Goal: Task Accomplishment & Management: Complete application form

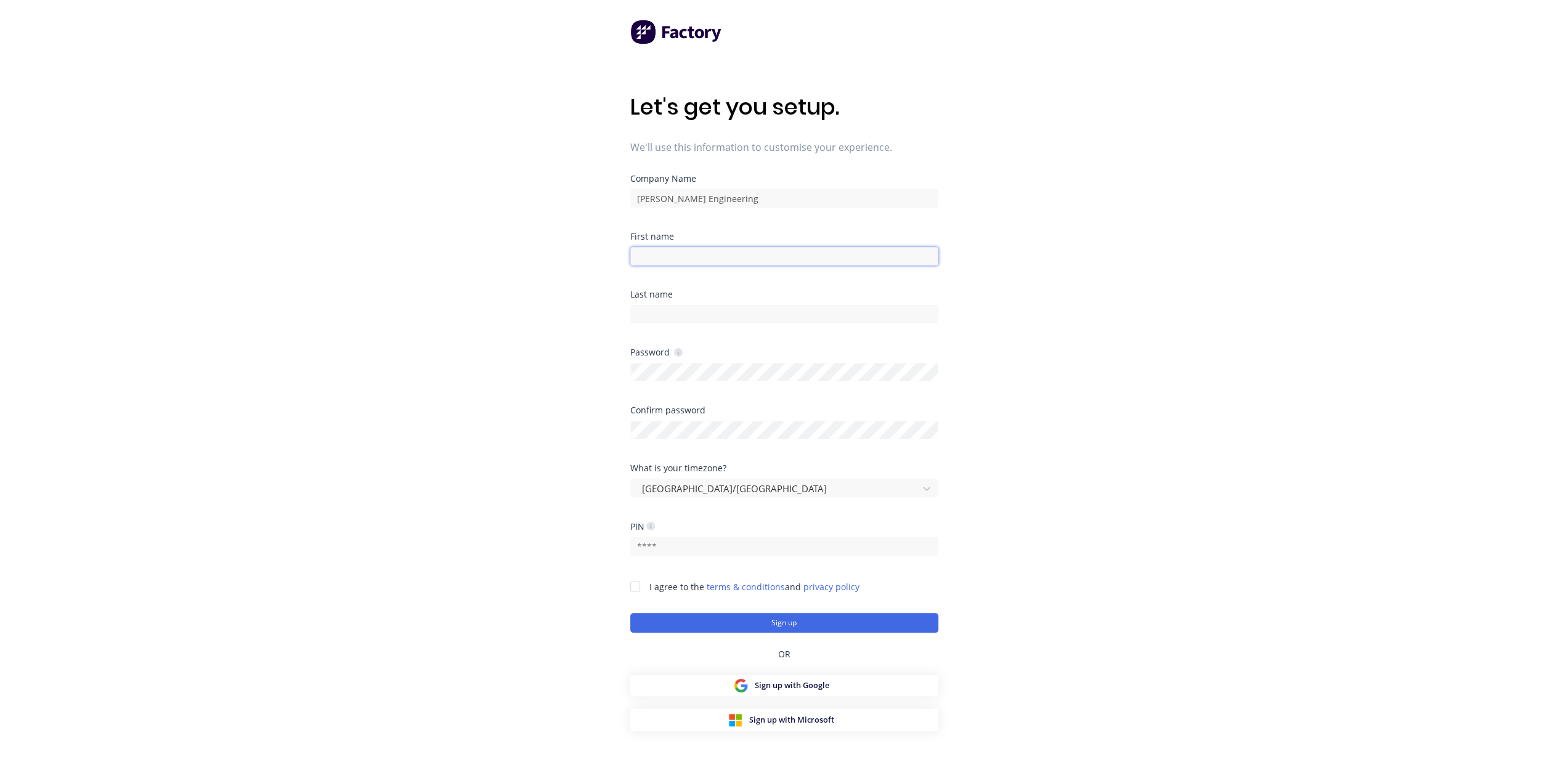
click at [669, 261] on input at bounding box center [784, 256] width 308 height 19
type input "[PERSON_NAME]"
click at [661, 305] on div at bounding box center [784, 313] width 308 height 21
click at [649, 311] on input at bounding box center [784, 315] width 308 height 19
type input "Finlay"
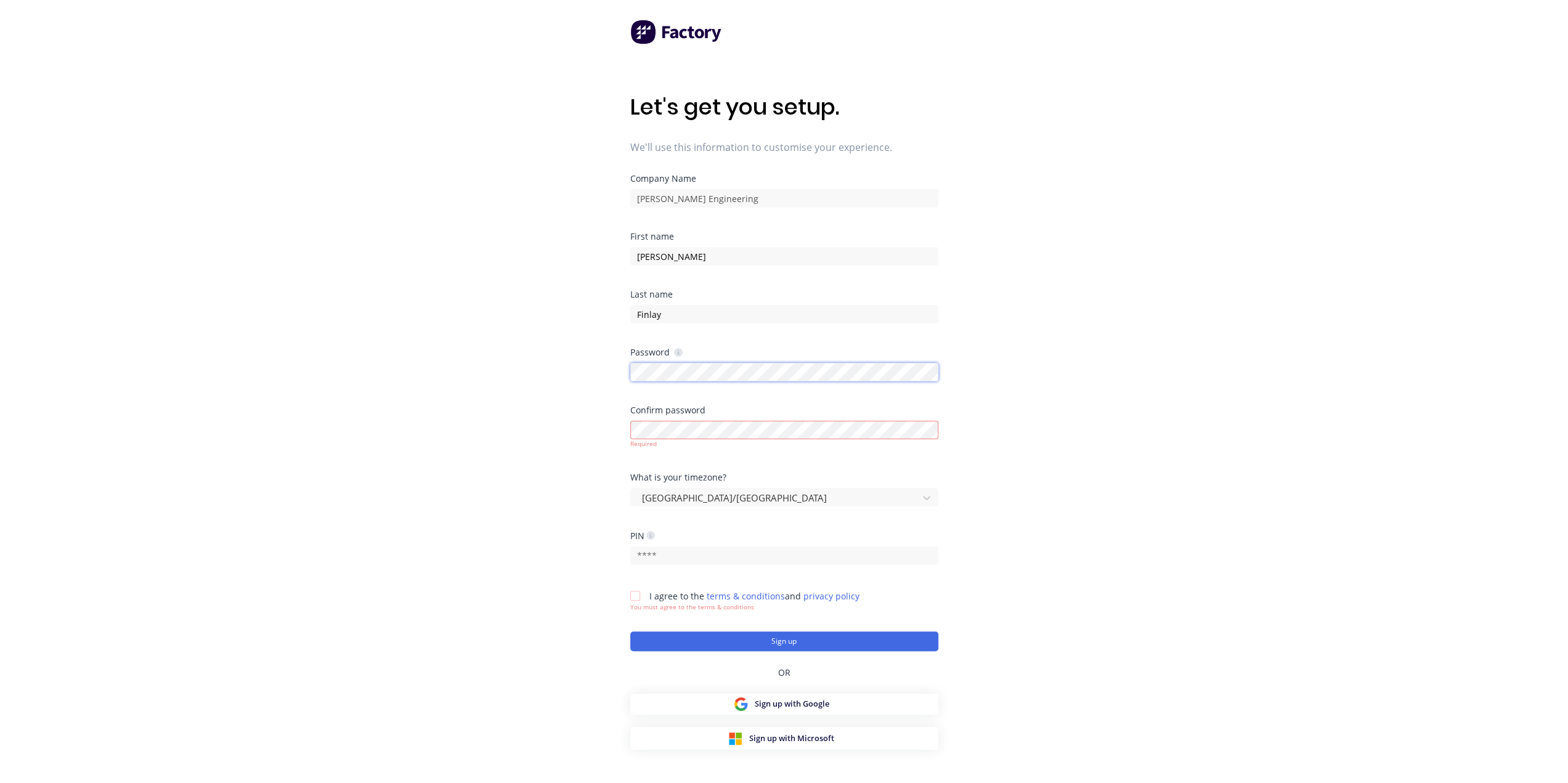
click at [605, 380] on div "Let's get you setup. We'll use this information to customise your experience. C…" at bounding box center [784, 416] width 1568 height 832
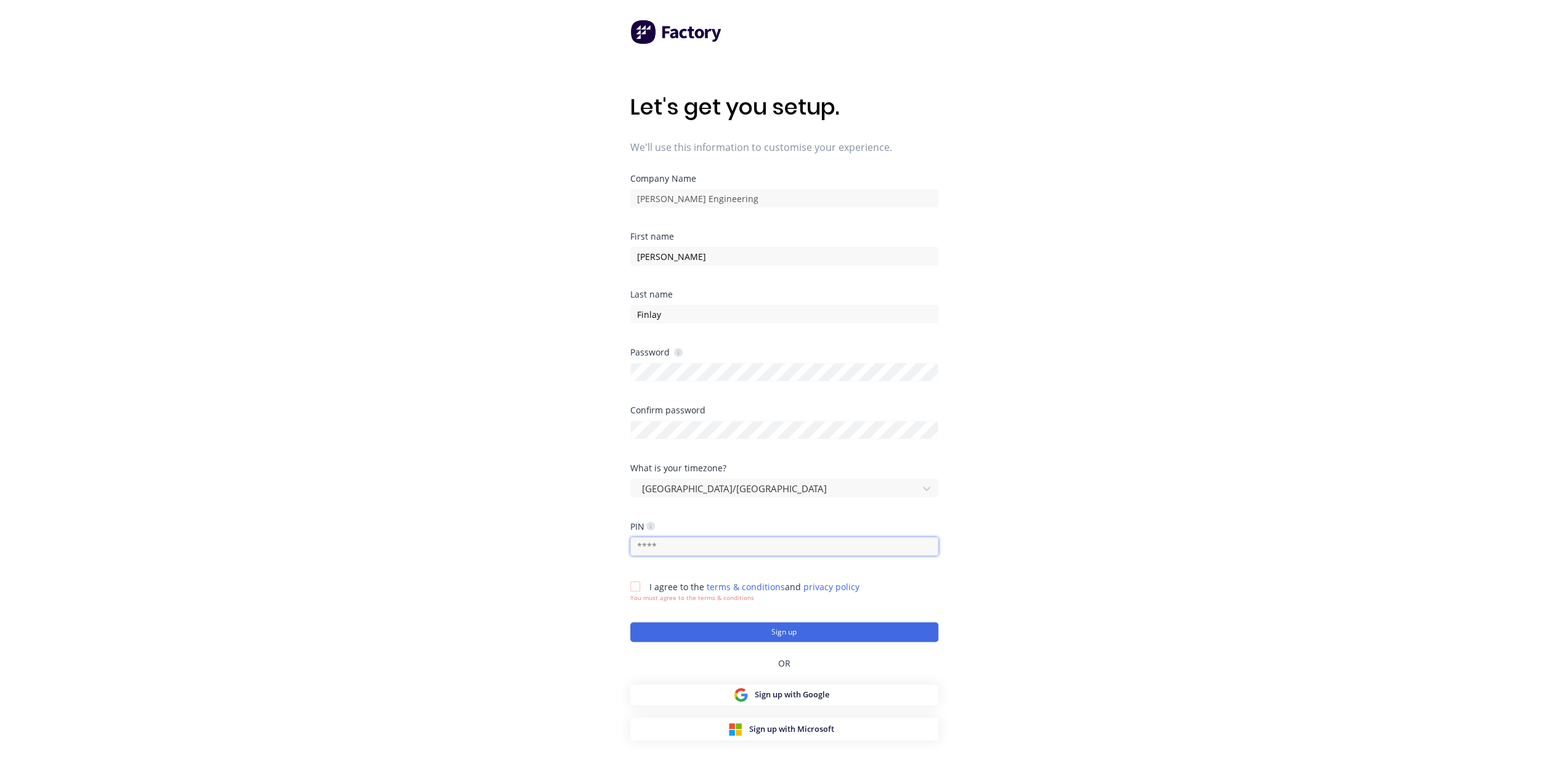
click at [789, 537] on input "text" at bounding box center [784, 547] width 308 height 19
drag, startPoint x: 713, startPoint y: 550, endPoint x: 630, endPoint y: 549, distance: 83.0
click at [630, 549] on input "text" at bounding box center [784, 547] width 308 height 19
type input "1611"
click at [633, 589] on div at bounding box center [635, 586] width 24 height 24
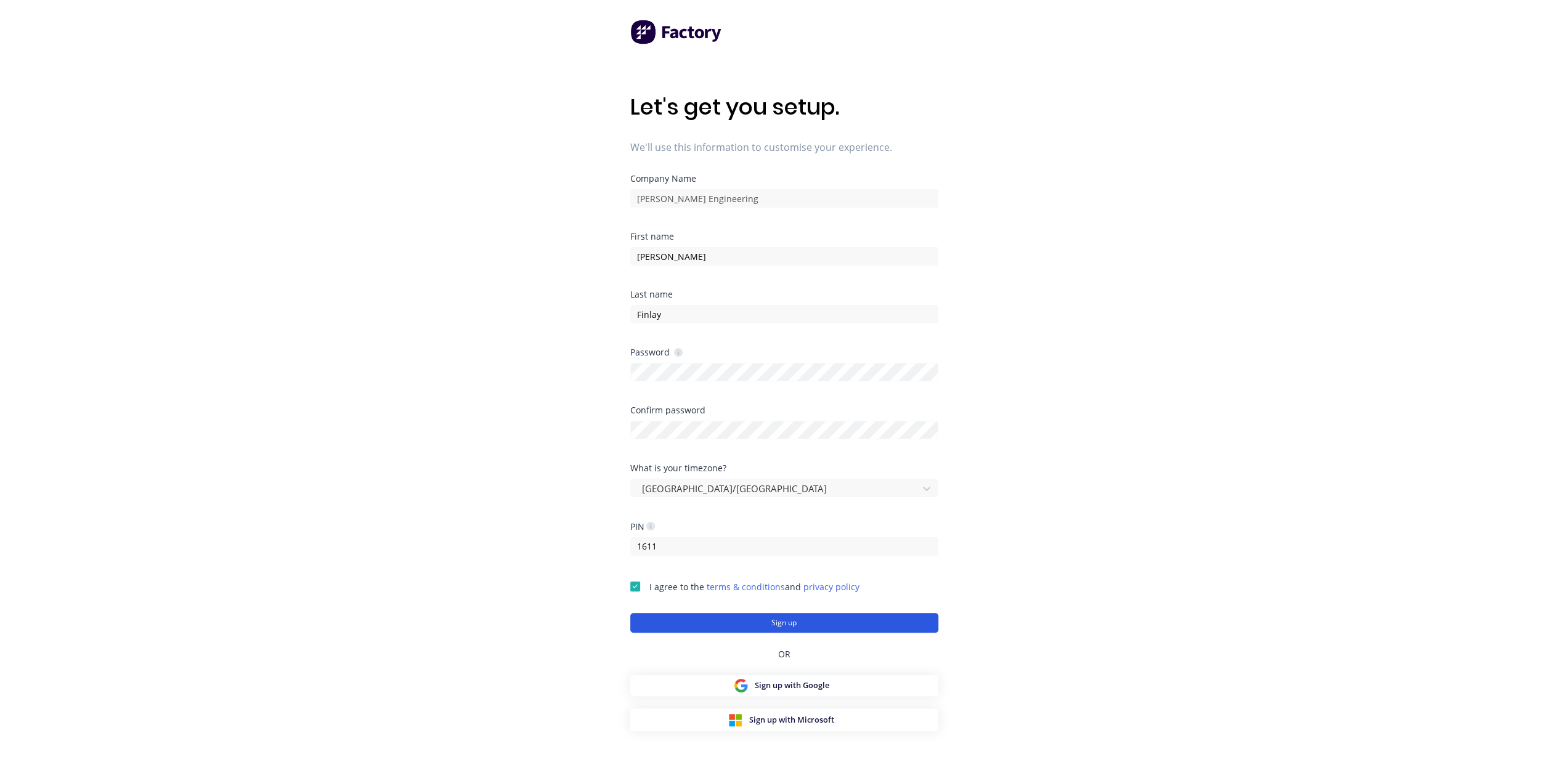
click at [802, 622] on button "Sign up" at bounding box center [784, 623] width 308 height 20
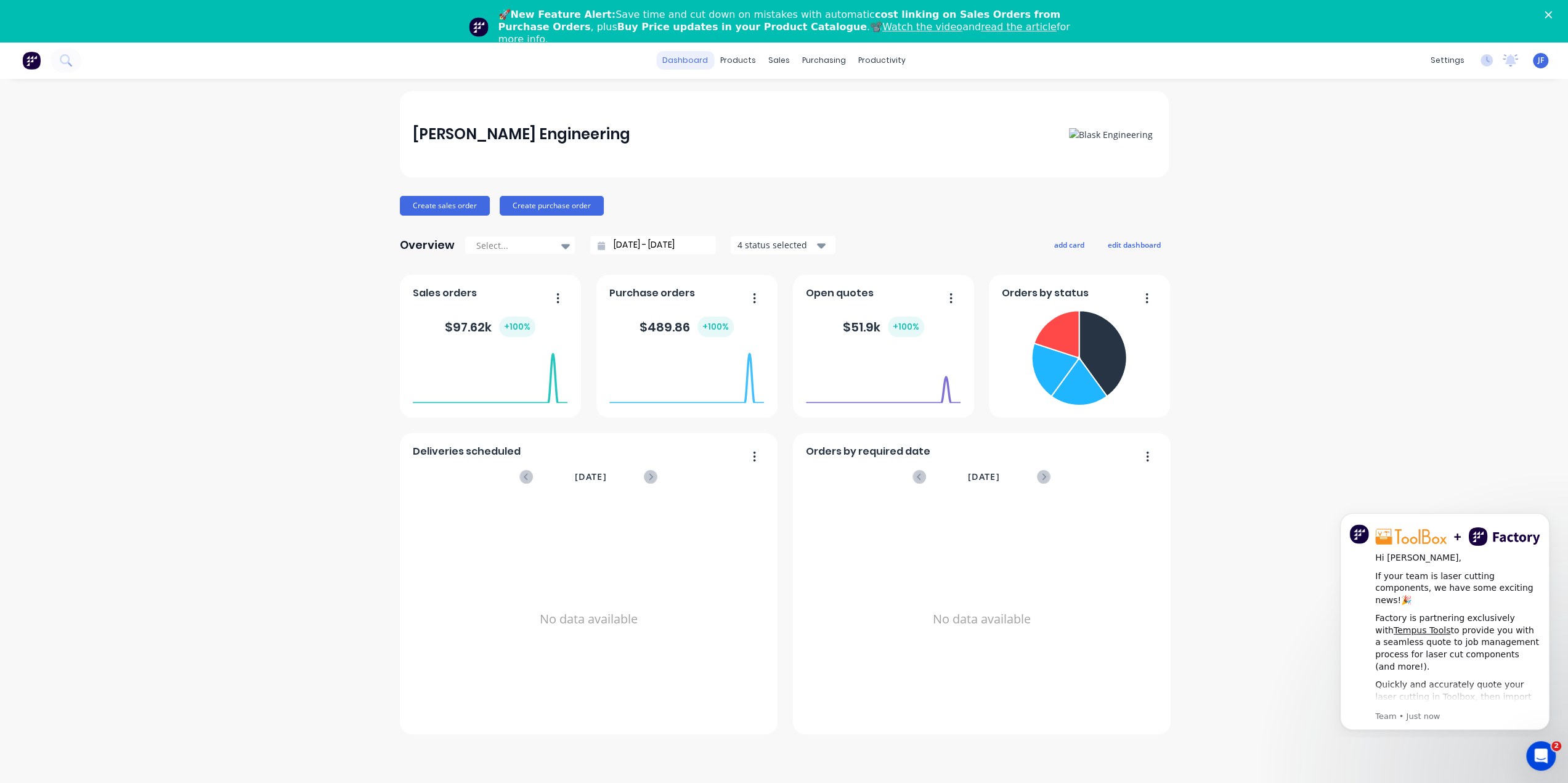
click at [698, 63] on link "dashboard" at bounding box center [685, 61] width 58 height 19
click at [732, 58] on div "products" at bounding box center [738, 61] width 48 height 19
click at [769, 63] on div "sales" at bounding box center [779, 61] width 34 height 19
click at [823, 61] on div "purchasing" at bounding box center [824, 61] width 56 height 19
click at [875, 64] on div "productivity" at bounding box center [882, 61] width 60 height 19
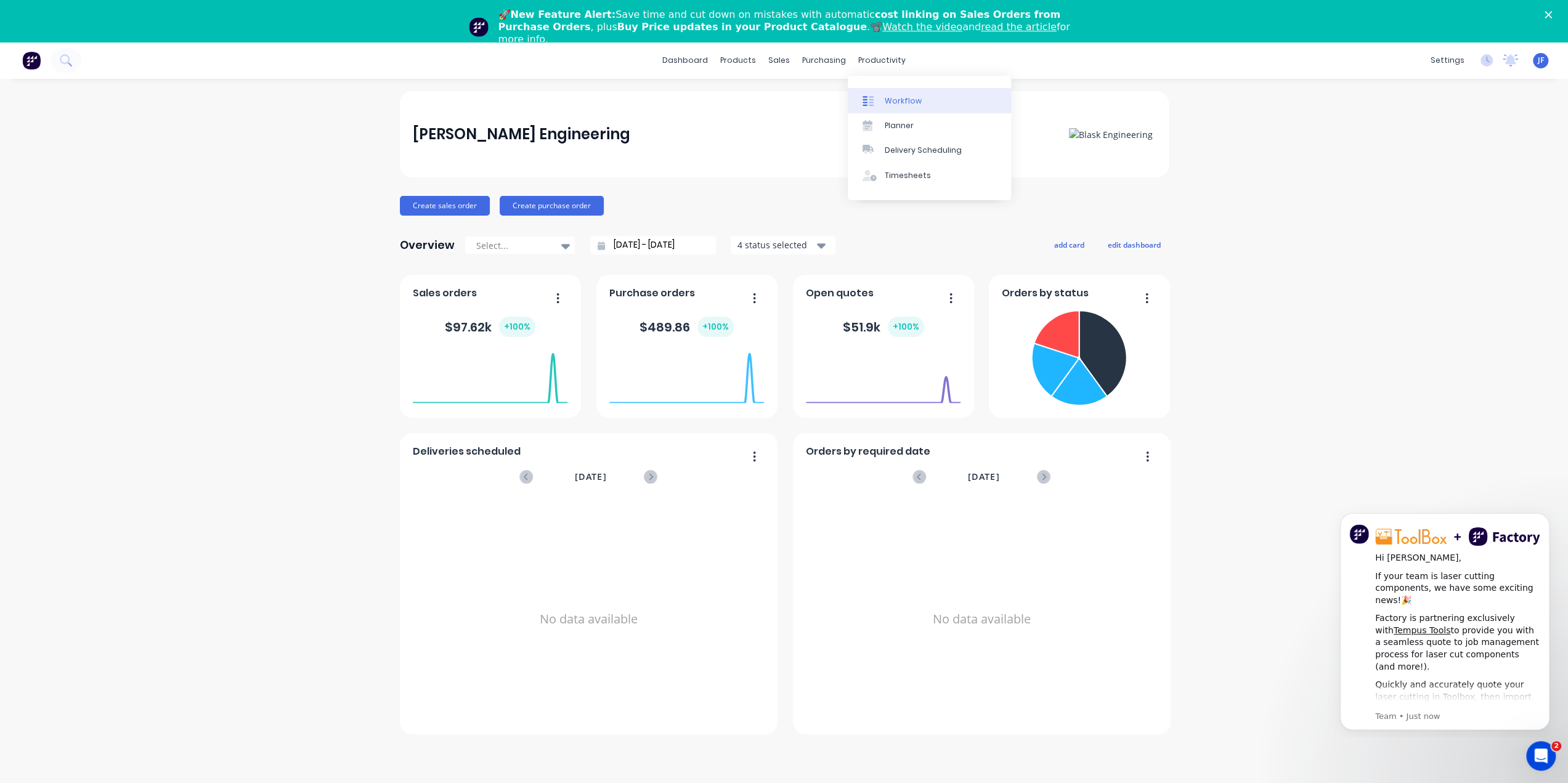
click at [904, 101] on div "Workflow" at bounding box center [903, 101] width 37 height 11
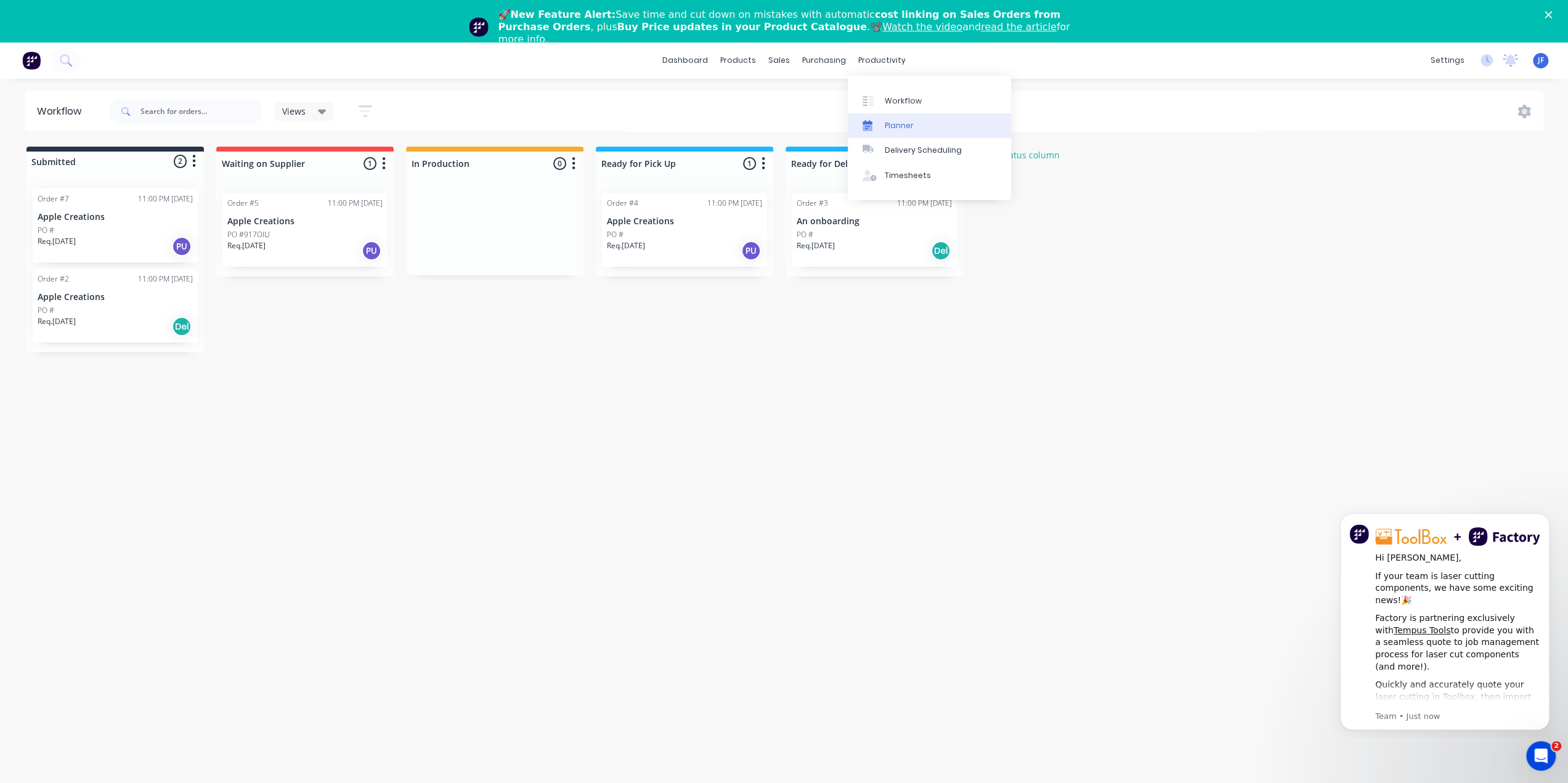
click at [884, 125] on div "Planner" at bounding box center [899, 126] width 29 height 11
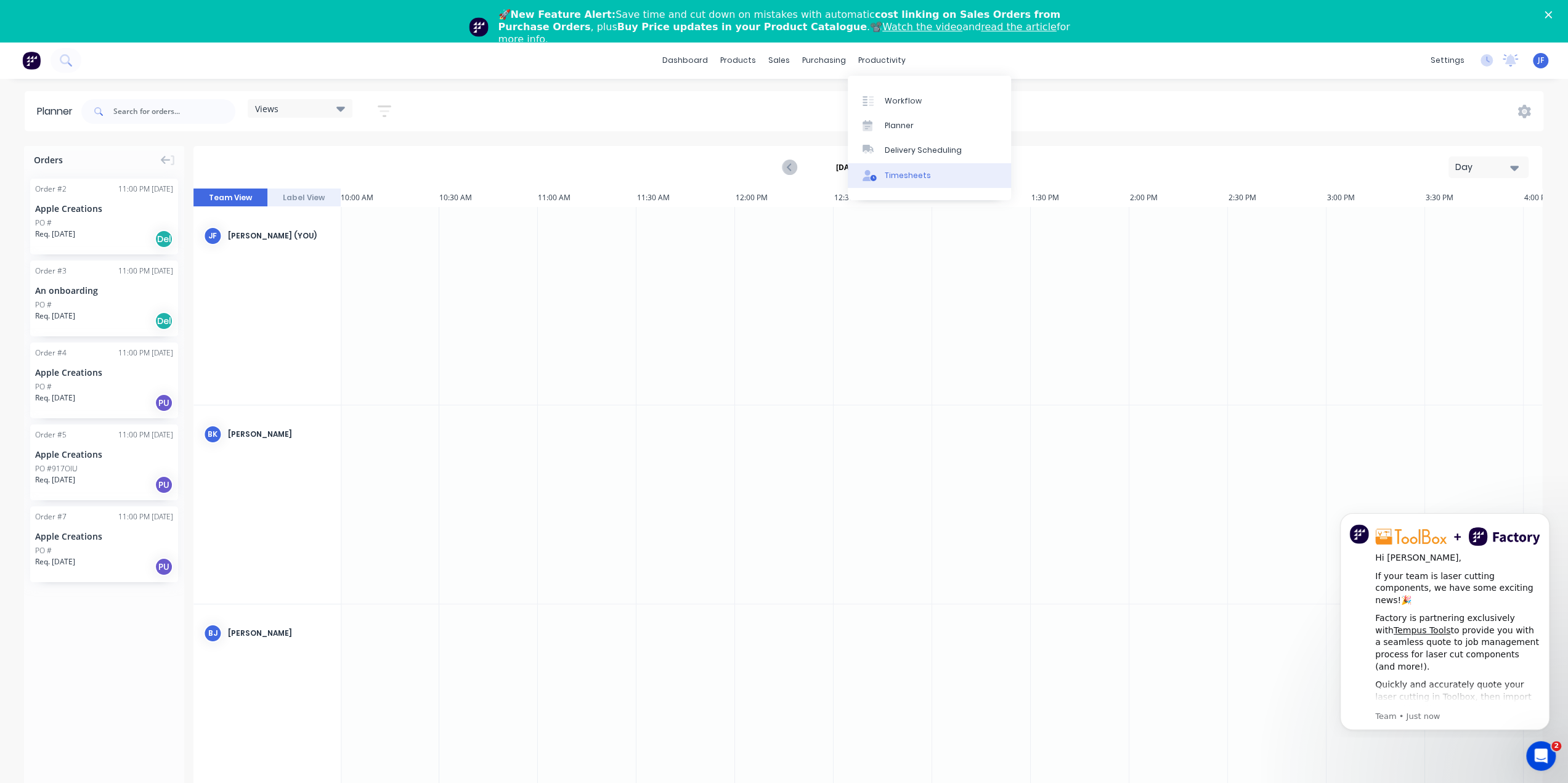
click at [904, 173] on div "Timesheets" at bounding box center [908, 176] width 46 height 11
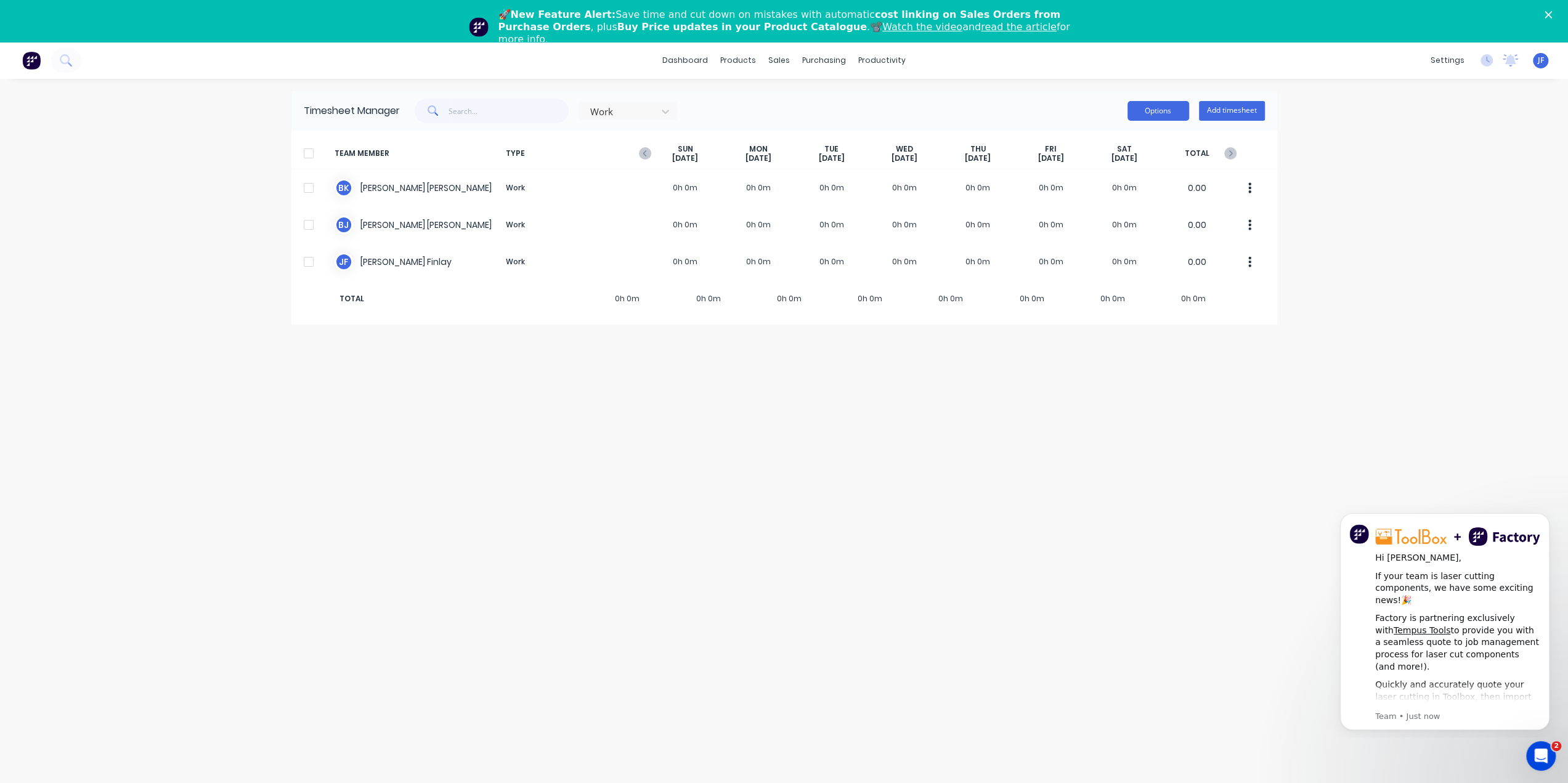
click at [1169, 112] on button "Options" at bounding box center [1158, 111] width 61 height 20
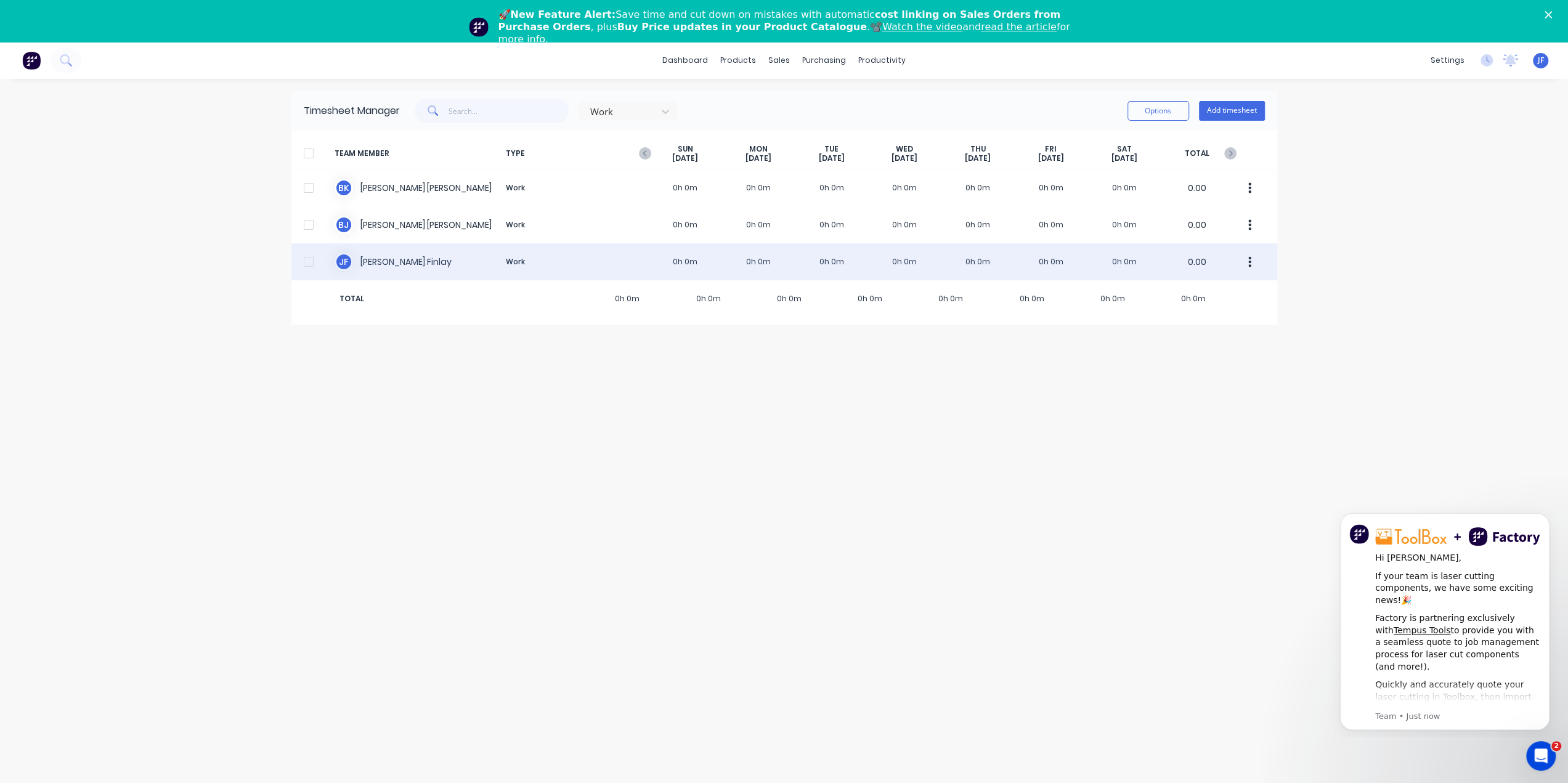
click at [1248, 265] on icon "button" at bounding box center [1249, 263] width 3 height 14
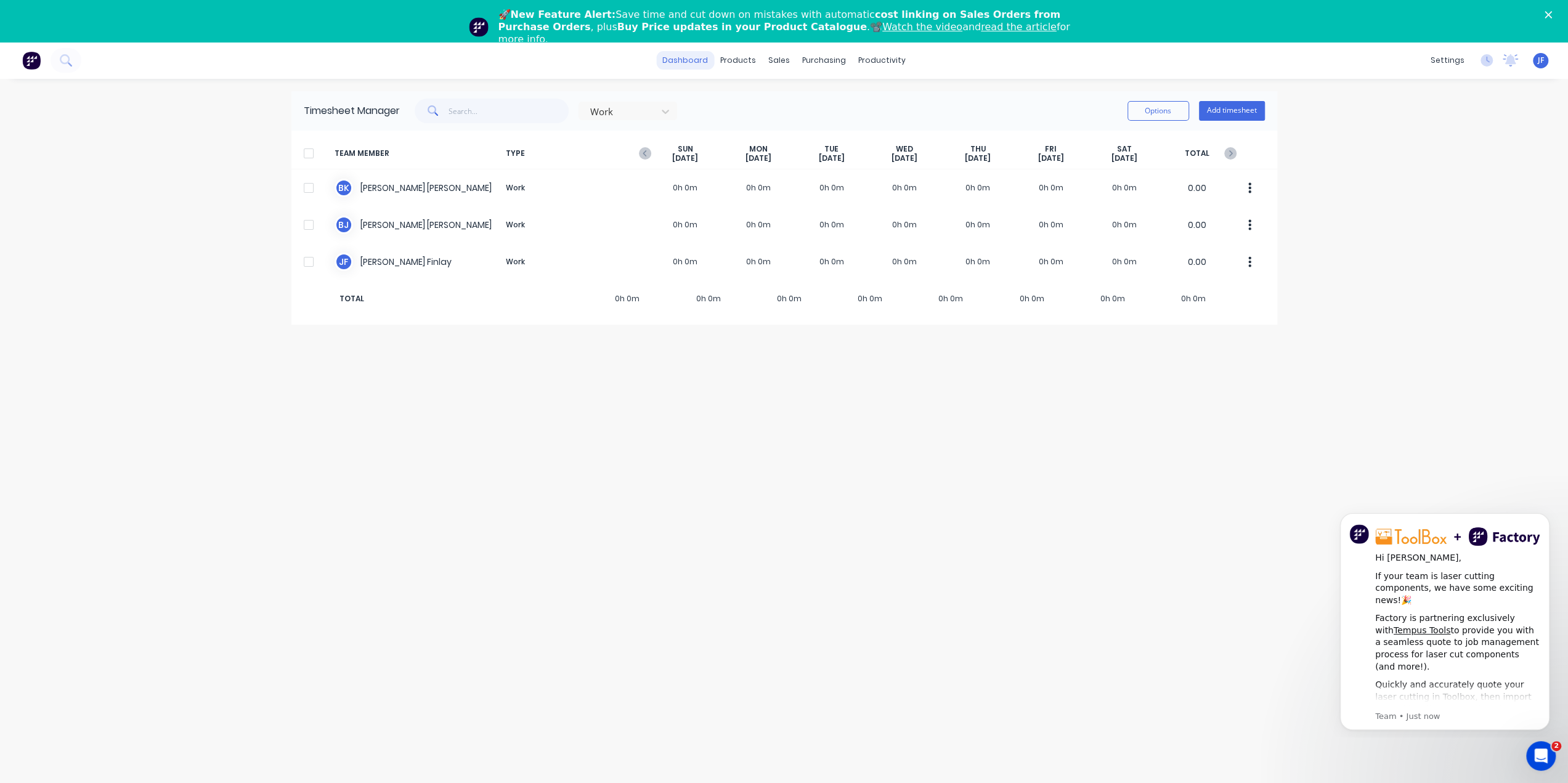
click at [675, 63] on link "dashboard" at bounding box center [685, 61] width 58 height 19
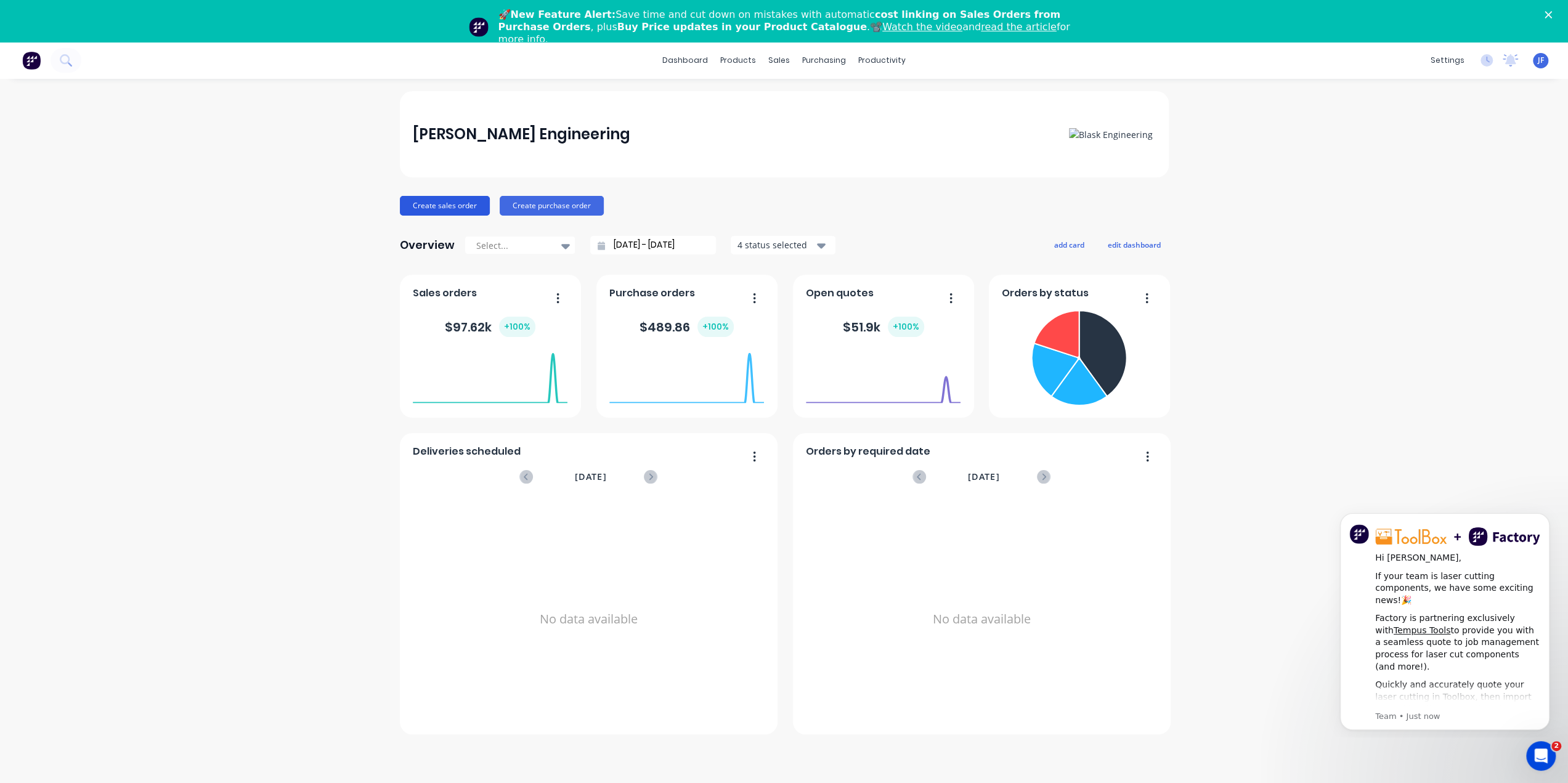
click at [458, 211] on button "Create sales order" at bounding box center [445, 206] width 90 height 20
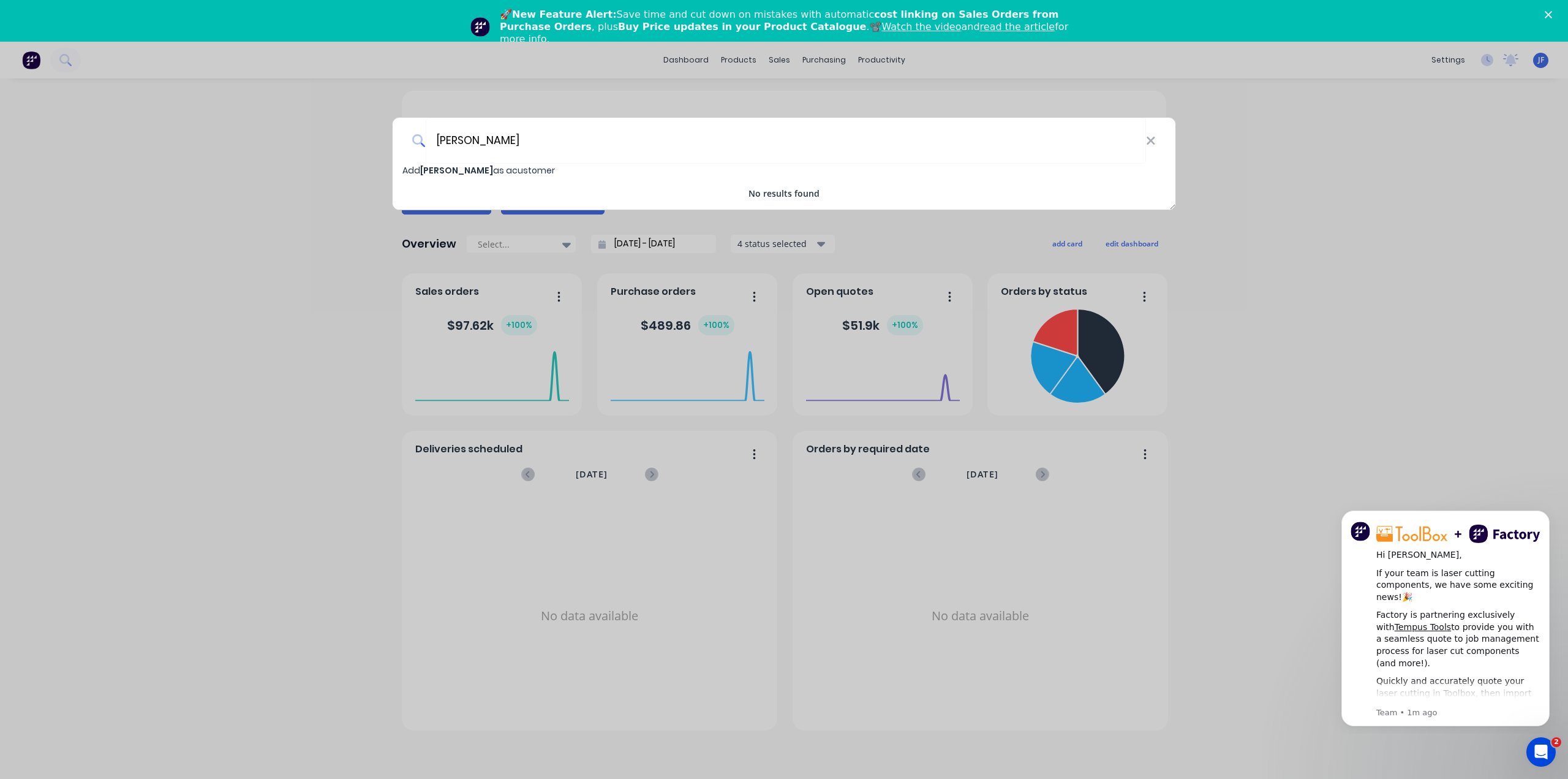
type input "[PERSON_NAME]"
click at [443, 174] on span "[PERSON_NAME]" at bounding box center [457, 170] width 73 height 12
select select "AU"
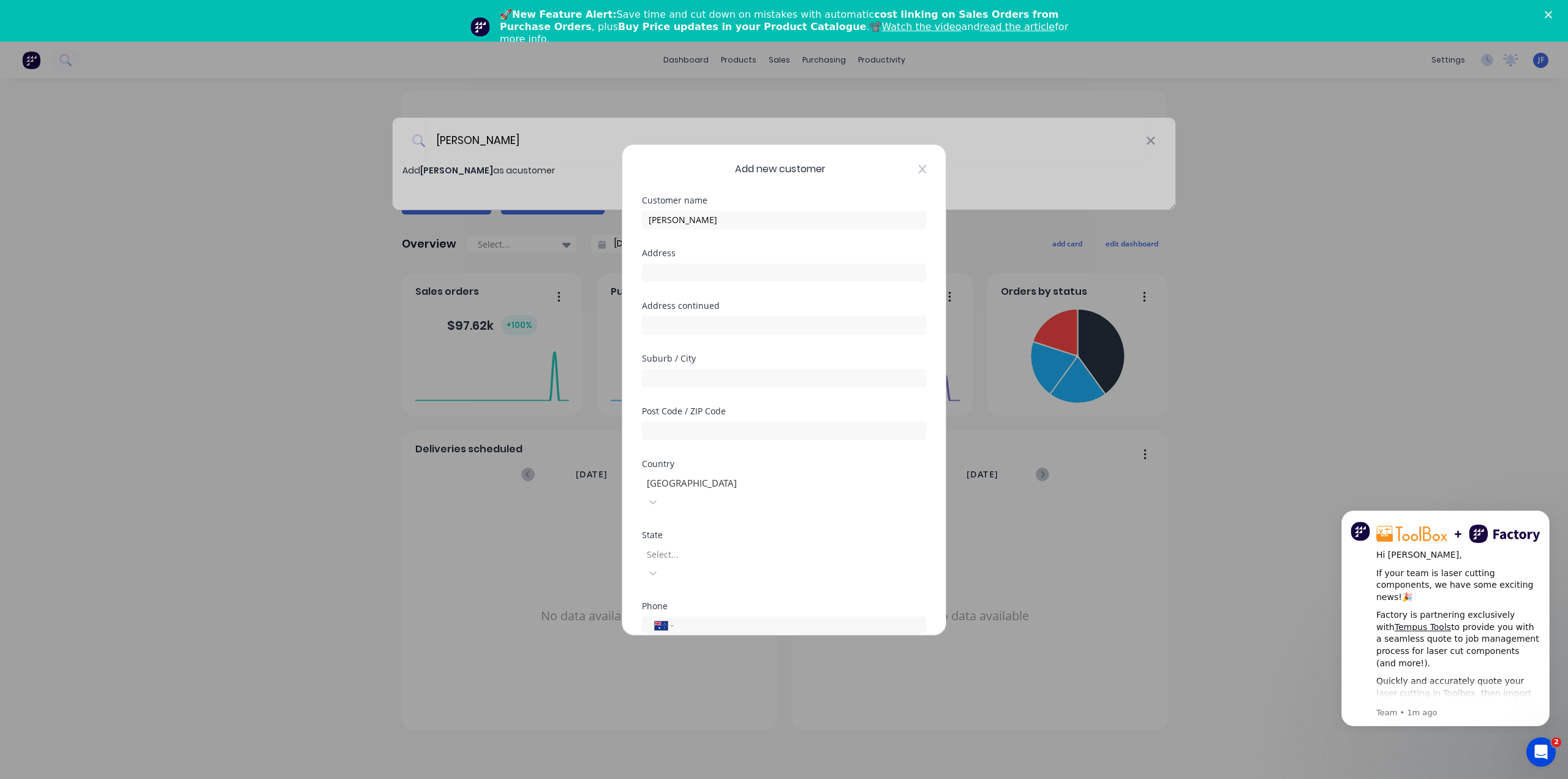
click at [919, 170] on icon at bounding box center [922, 169] width 7 height 10
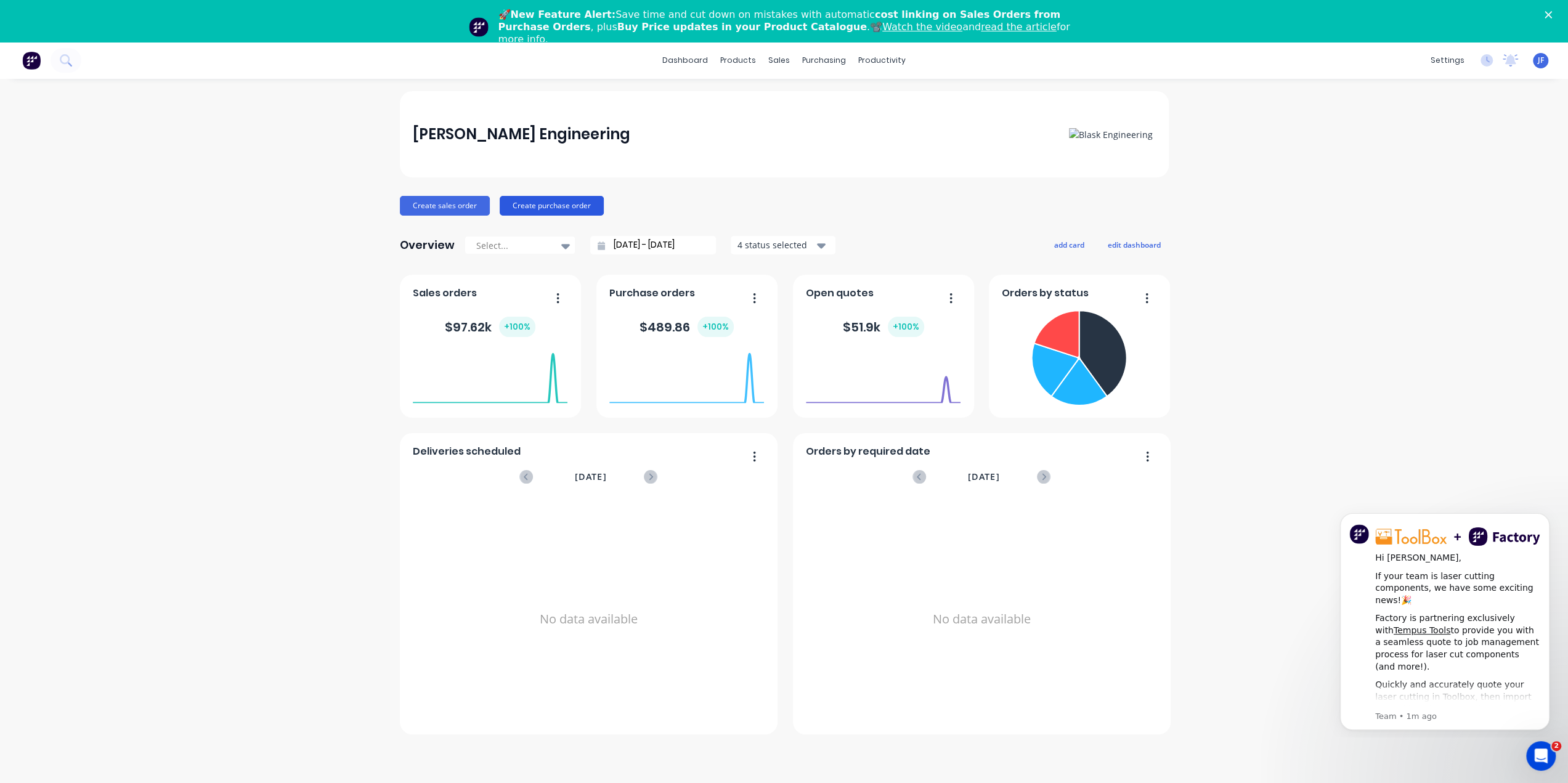
click at [546, 202] on button "Create purchase order" at bounding box center [552, 206] width 104 height 20
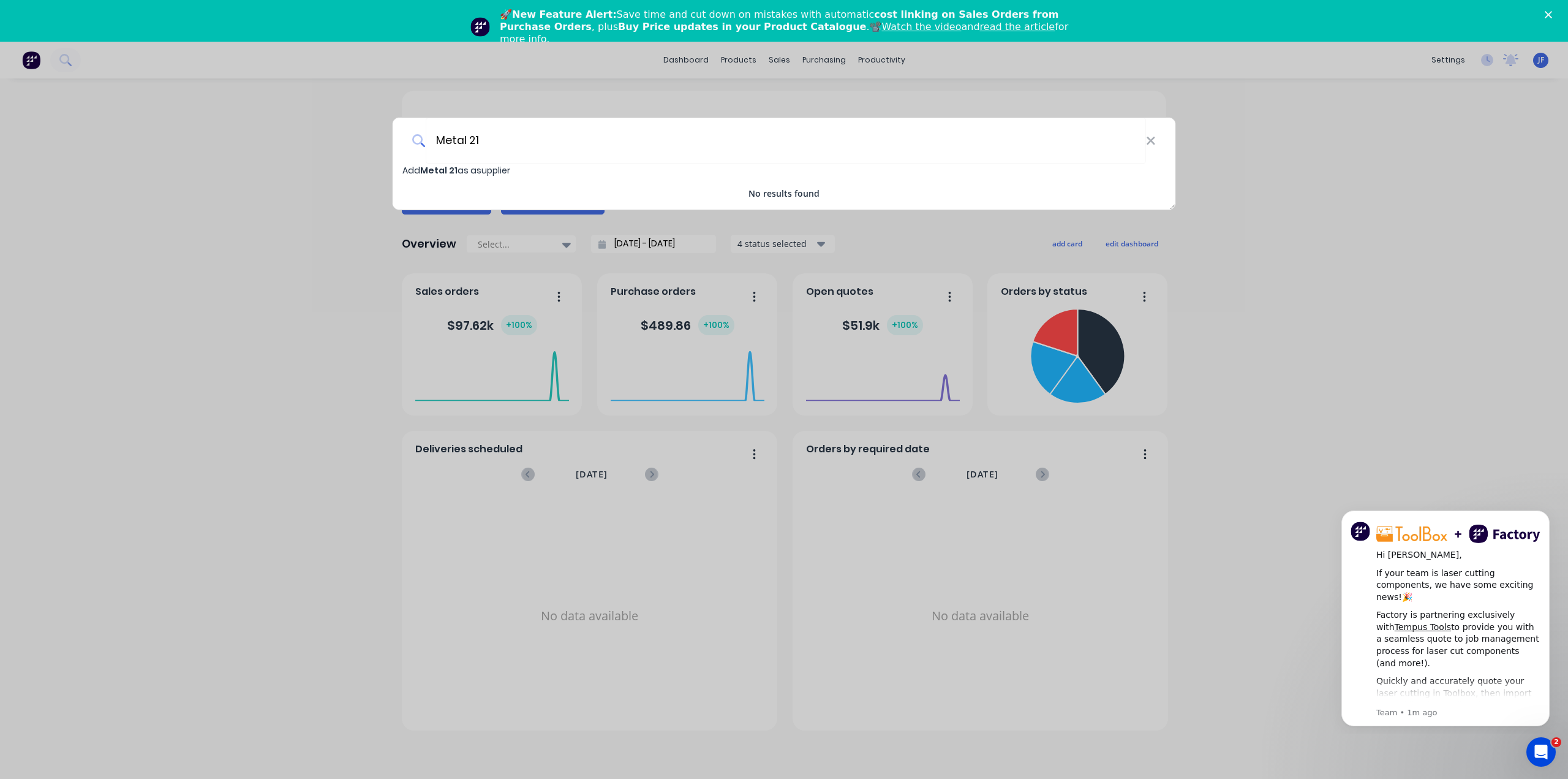
type input "Metal 21"
click at [440, 166] on span "Metal 21" at bounding box center [439, 170] width 37 height 12
select select "AU"
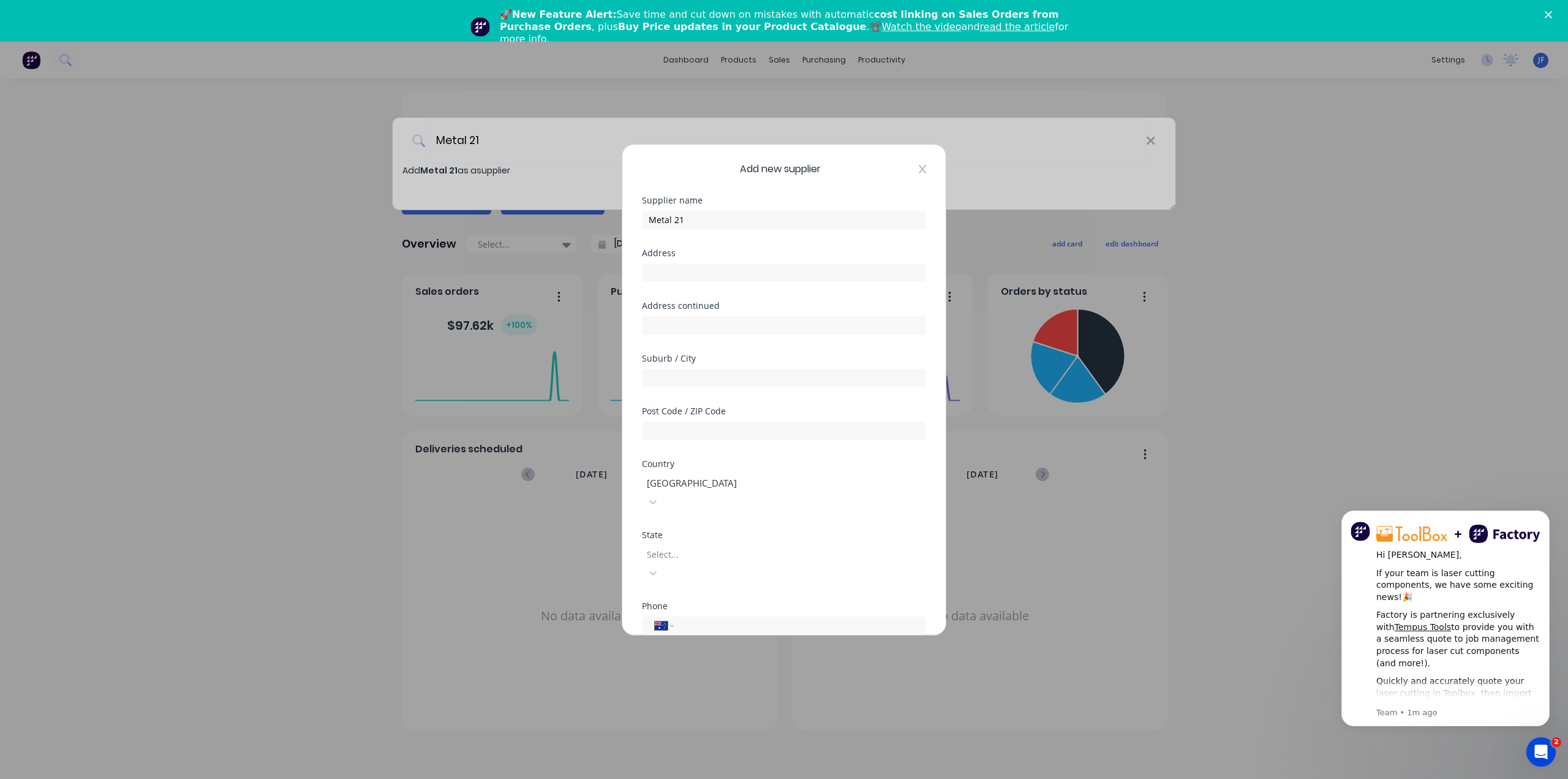
click at [919, 172] on icon at bounding box center [922, 169] width 7 height 10
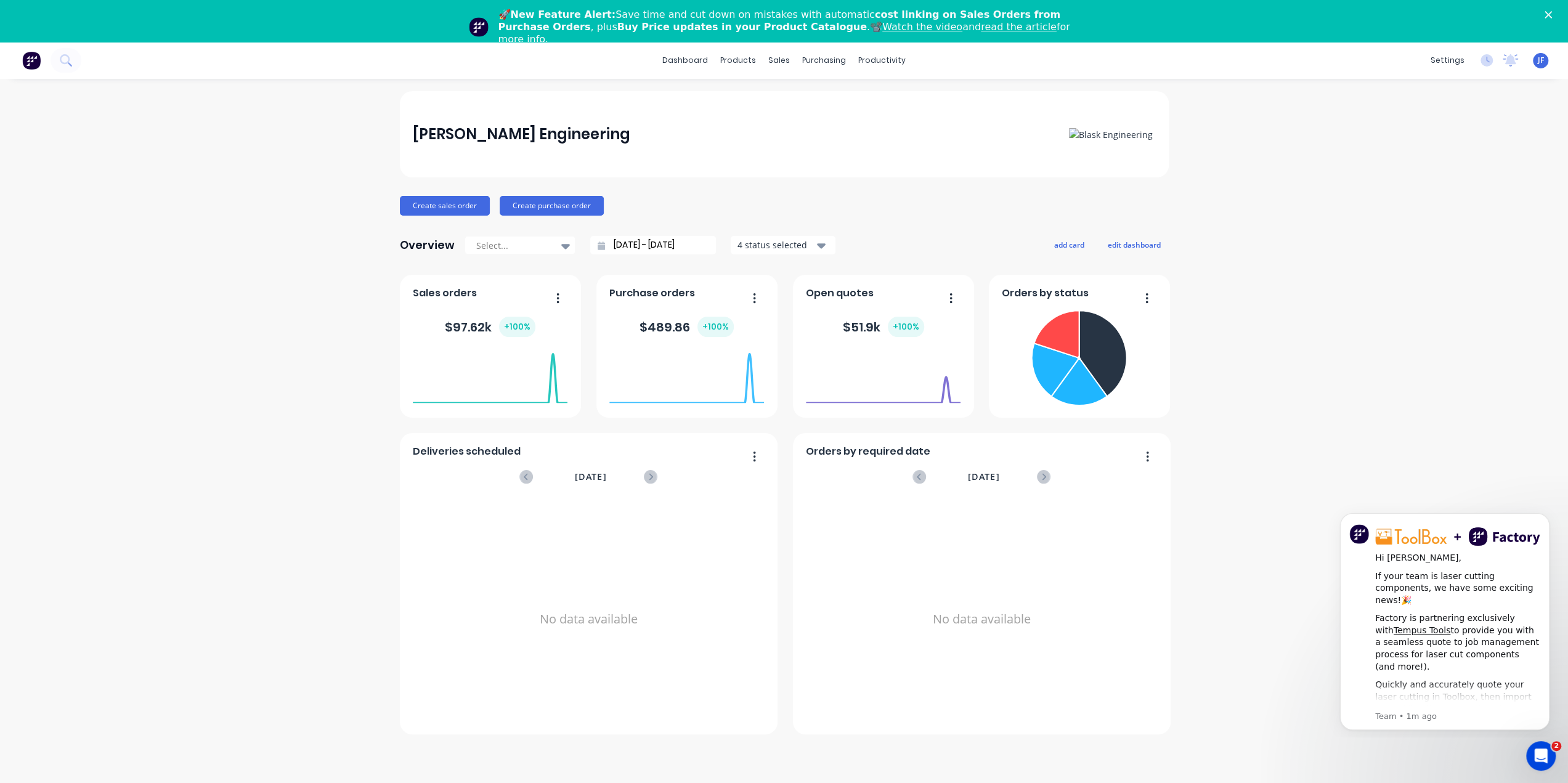
click at [481, 342] on div "$ 97.62k + 100 %" at bounding box center [490, 326] width 154 height 37
click at [469, 322] on div "$ 97.62k + 100 %" at bounding box center [490, 326] width 91 height 21
click at [560, 297] on button "button" at bounding box center [553, 299] width 26 height 19
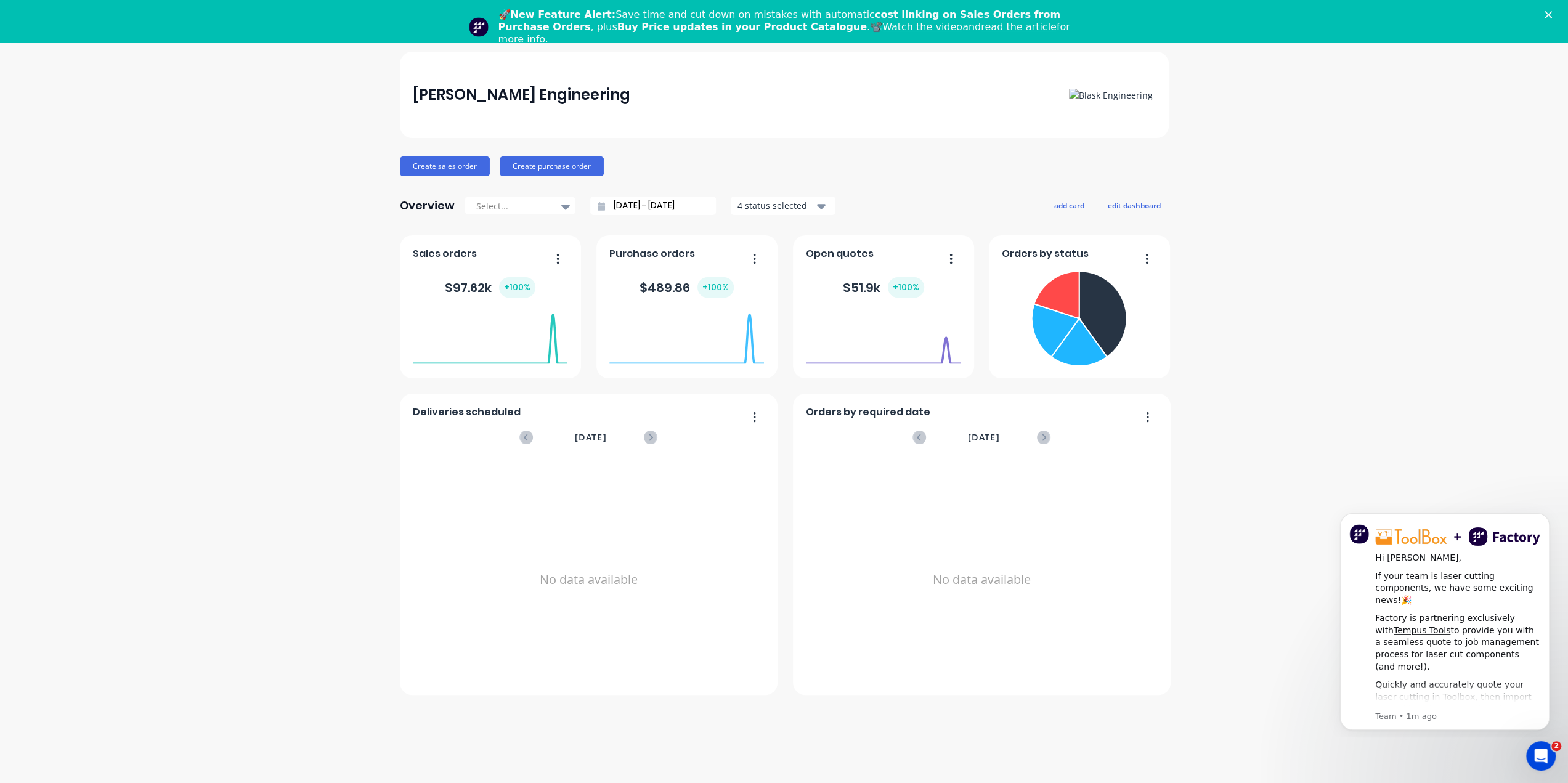
scroll to position [42, 0]
click at [521, 433] on icon at bounding box center [526, 435] width 14 height 14
click at [654, 435] on icon at bounding box center [650, 435] width 14 height 14
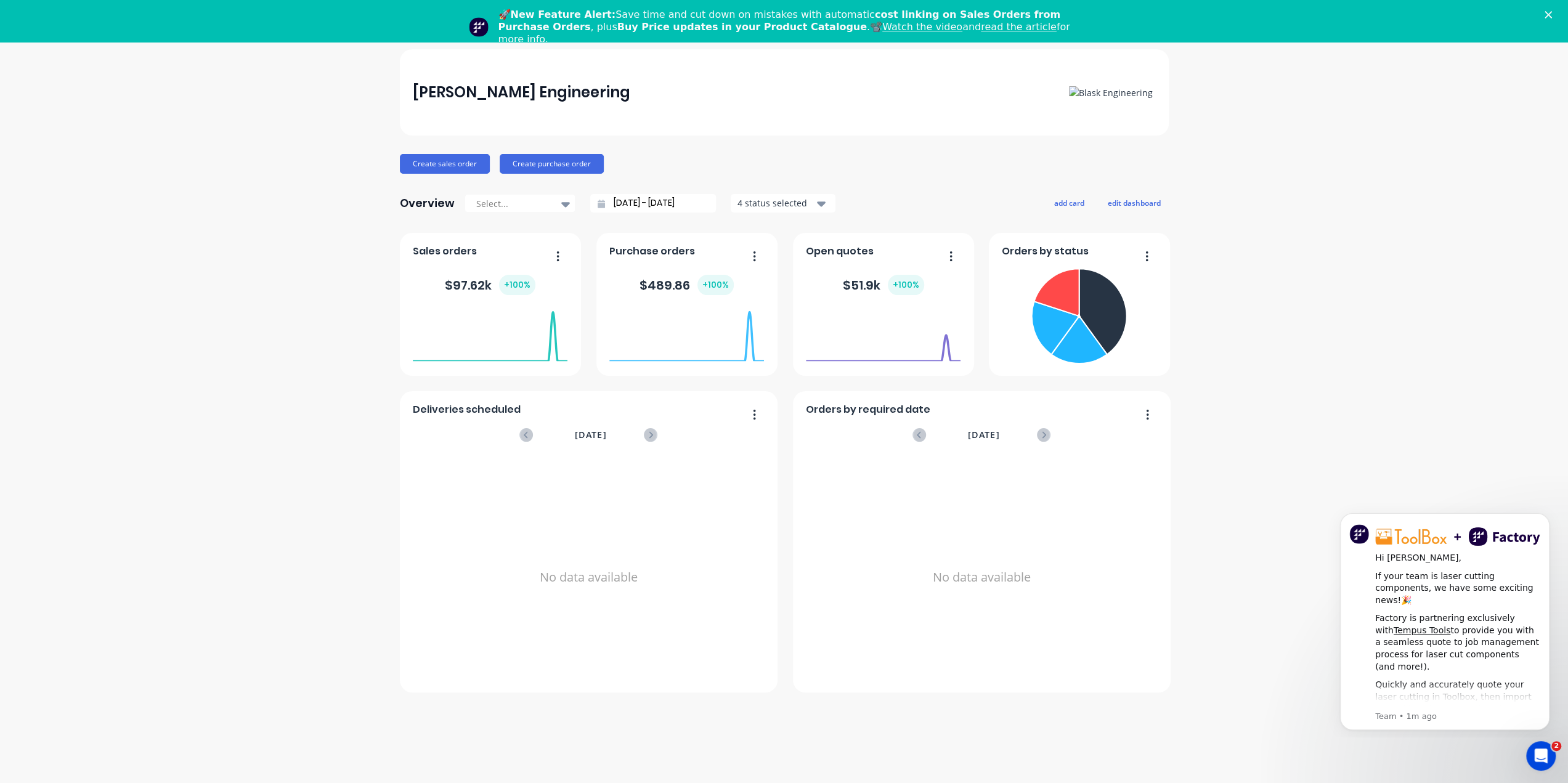
click at [654, 435] on icon at bounding box center [650, 435] width 14 height 14
click at [820, 202] on icon "button" at bounding box center [821, 204] width 9 height 5
click at [1060, 200] on button "add card" at bounding box center [1069, 203] width 46 height 16
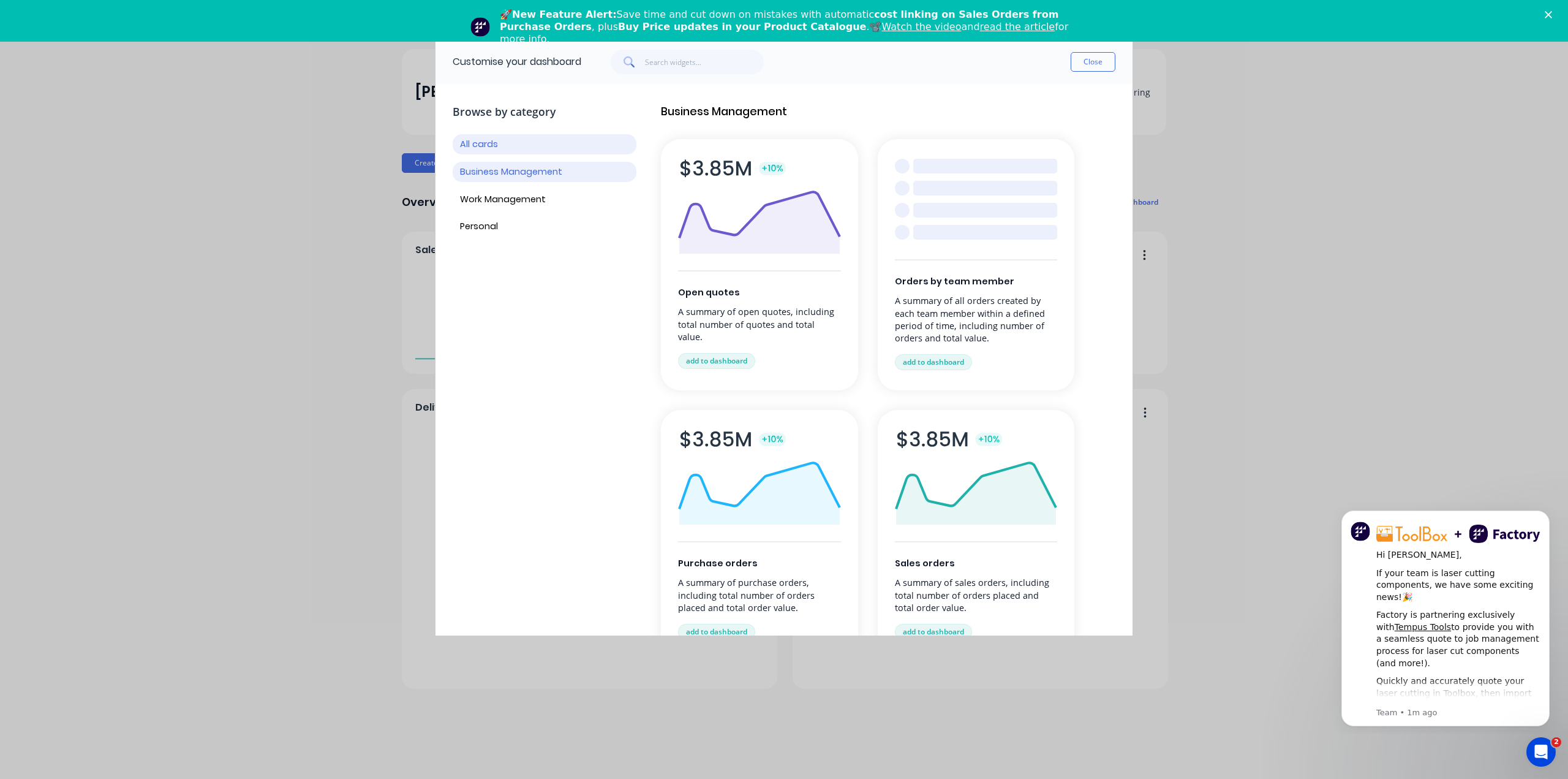
click at [540, 165] on button "Business Management" at bounding box center [544, 172] width 183 height 21
click at [499, 198] on button "Work Management" at bounding box center [544, 199] width 183 height 21
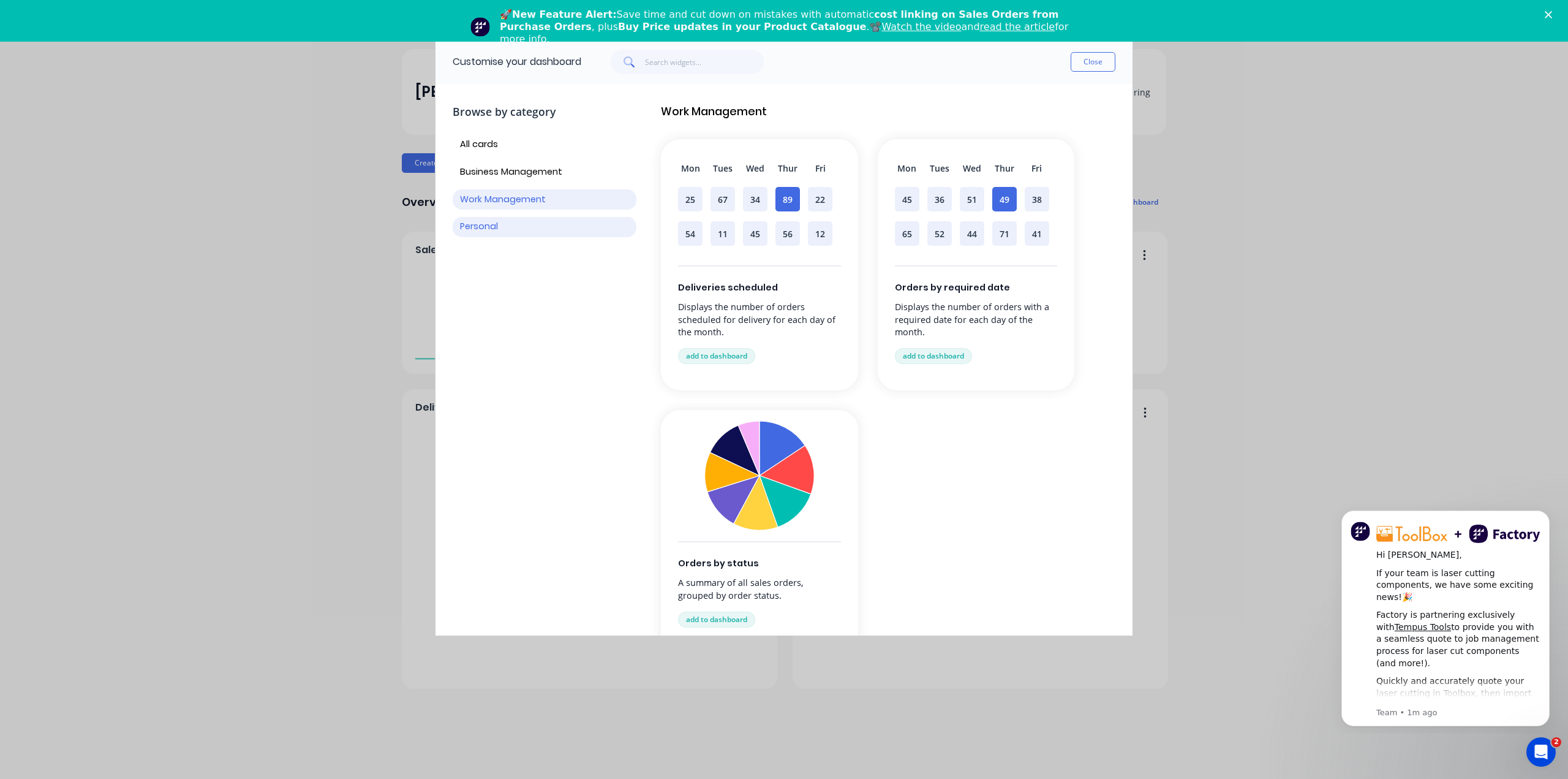
click at [481, 220] on button "Personal" at bounding box center [544, 227] width 183 height 21
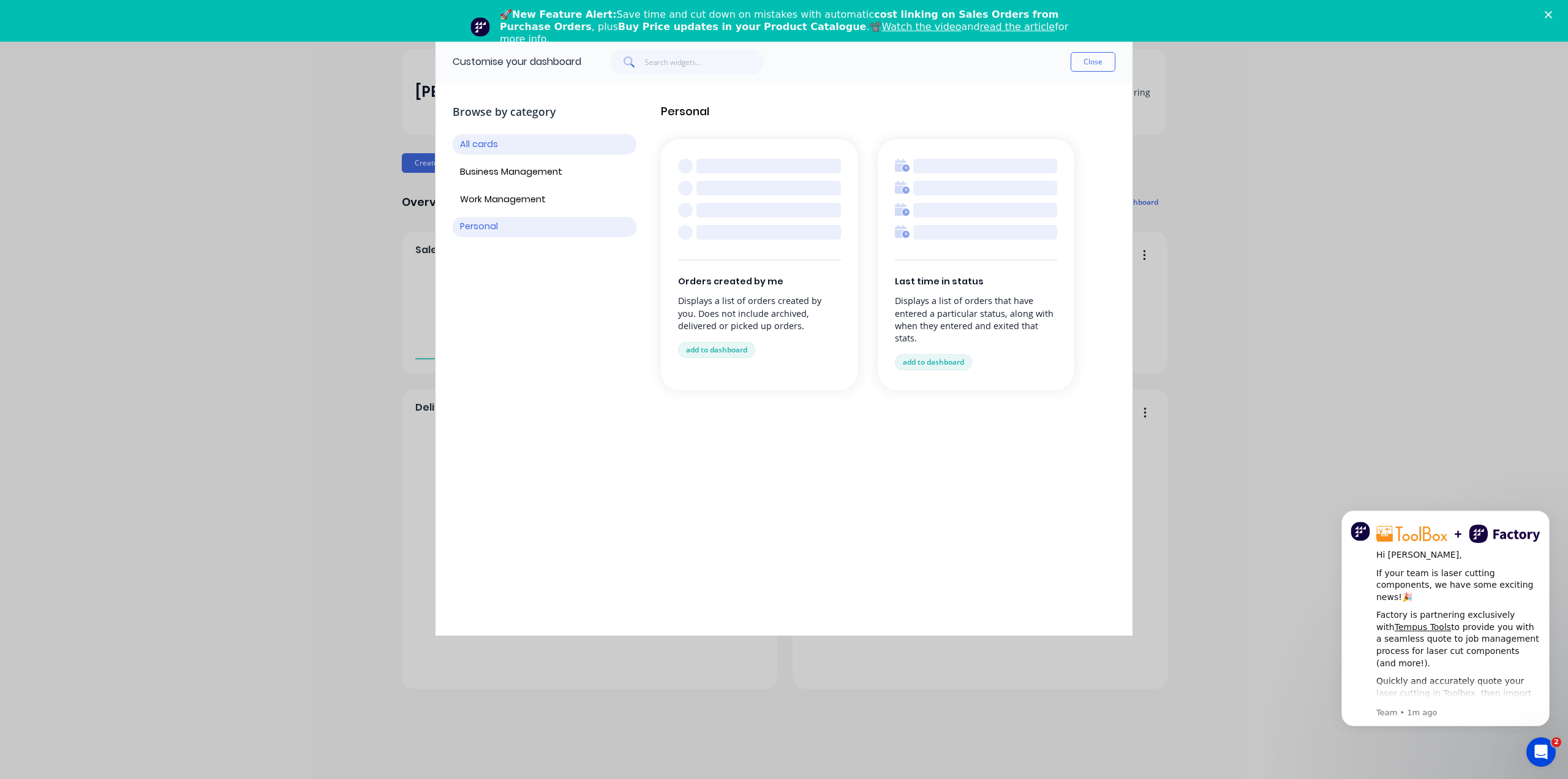
click at [479, 142] on button "All cards" at bounding box center [544, 144] width 183 height 21
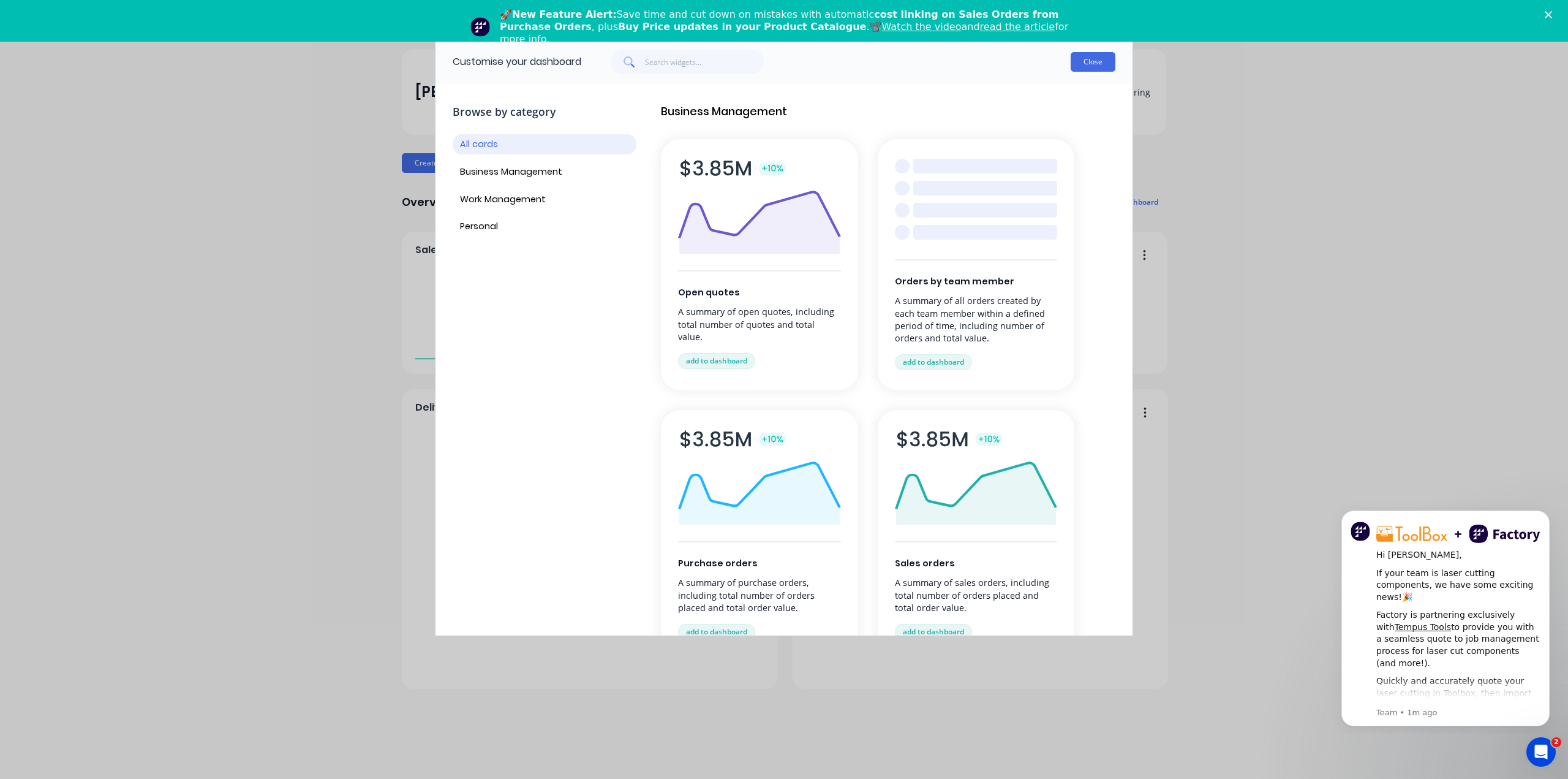
click at [1095, 54] on button "Close" at bounding box center [1093, 62] width 45 height 20
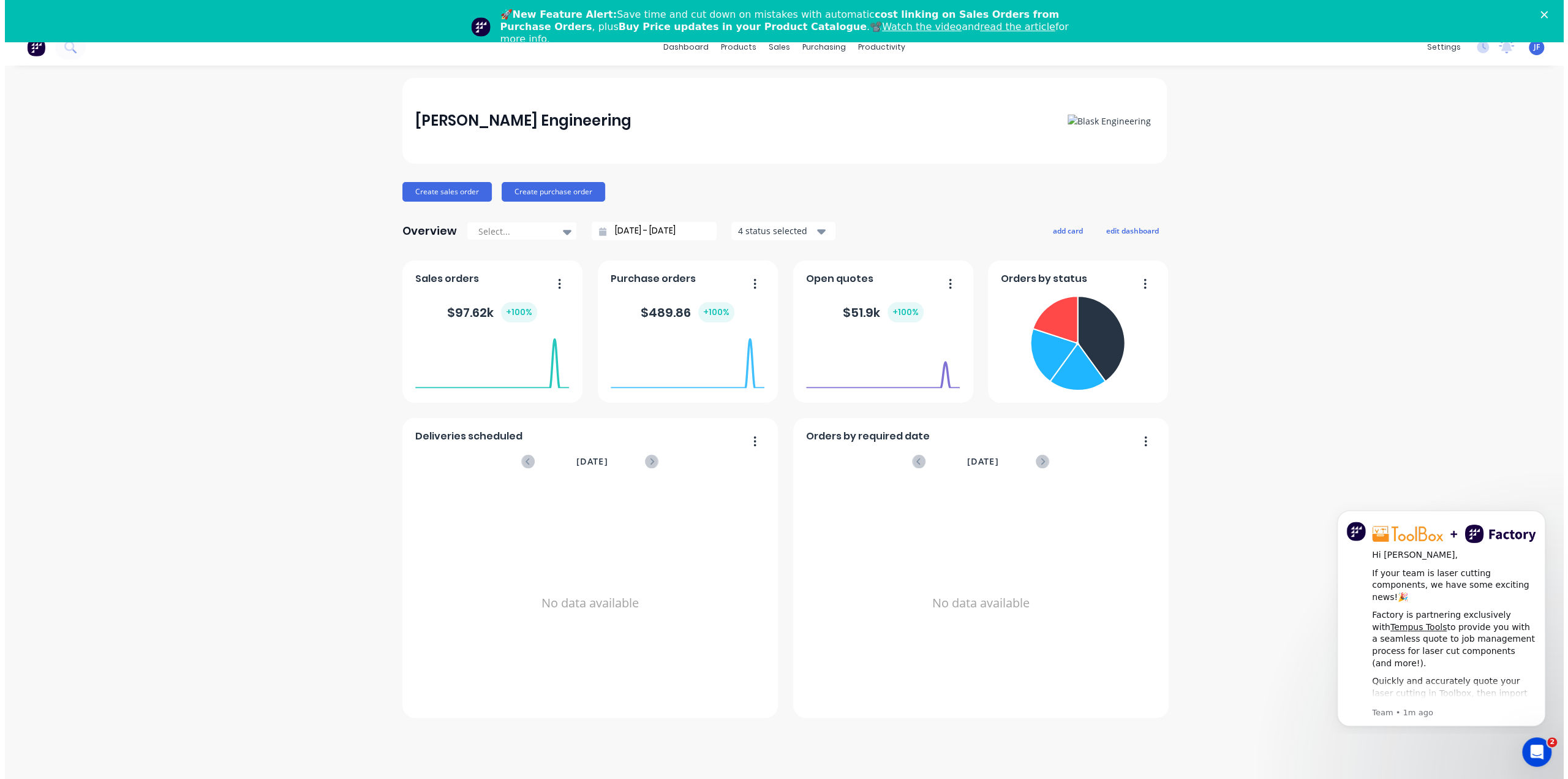
scroll to position [0, 0]
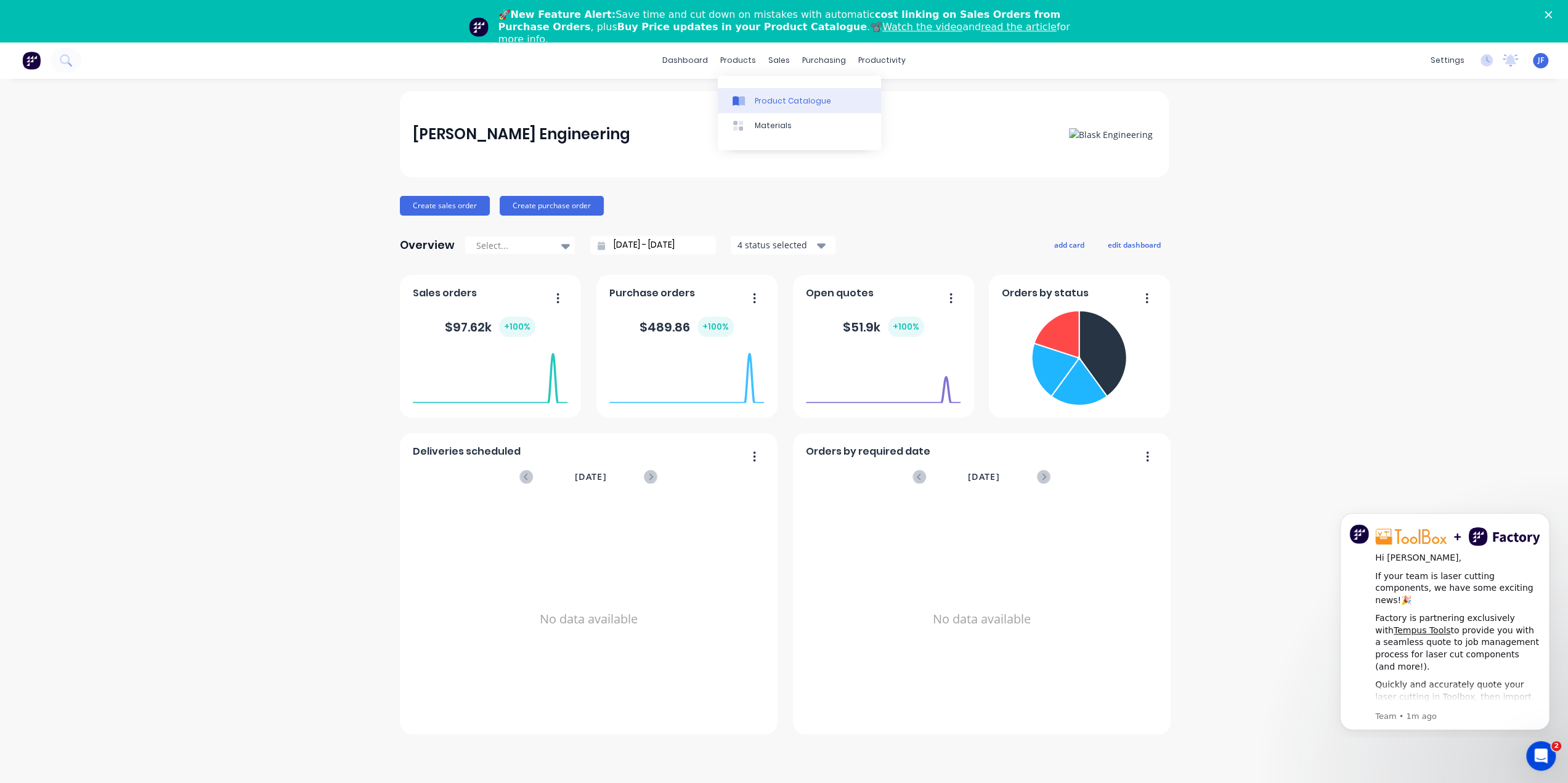
click at [760, 102] on div "Product Catalogue" at bounding box center [793, 101] width 76 height 11
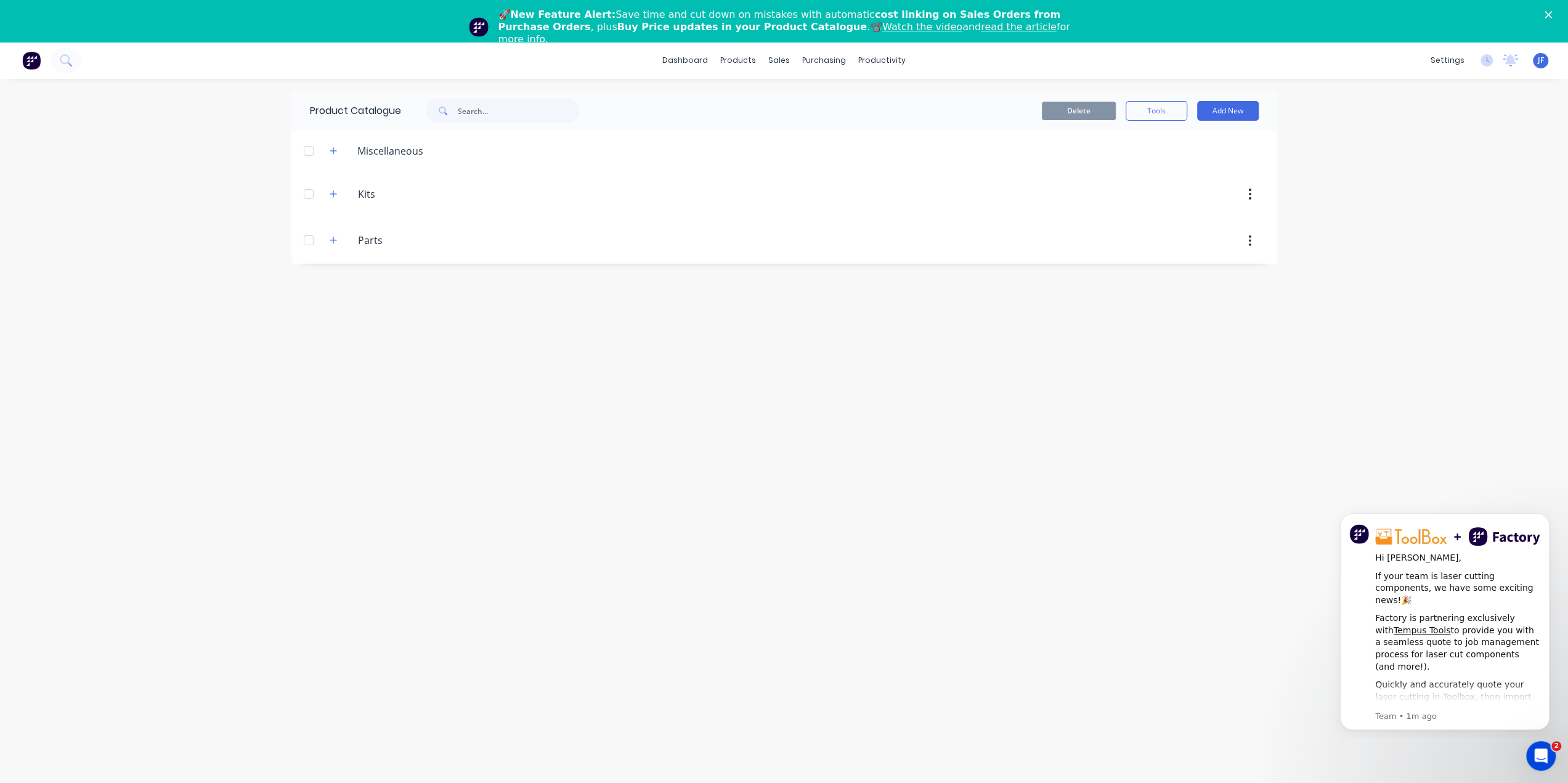
click at [36, 64] on img at bounding box center [31, 61] width 19 height 19
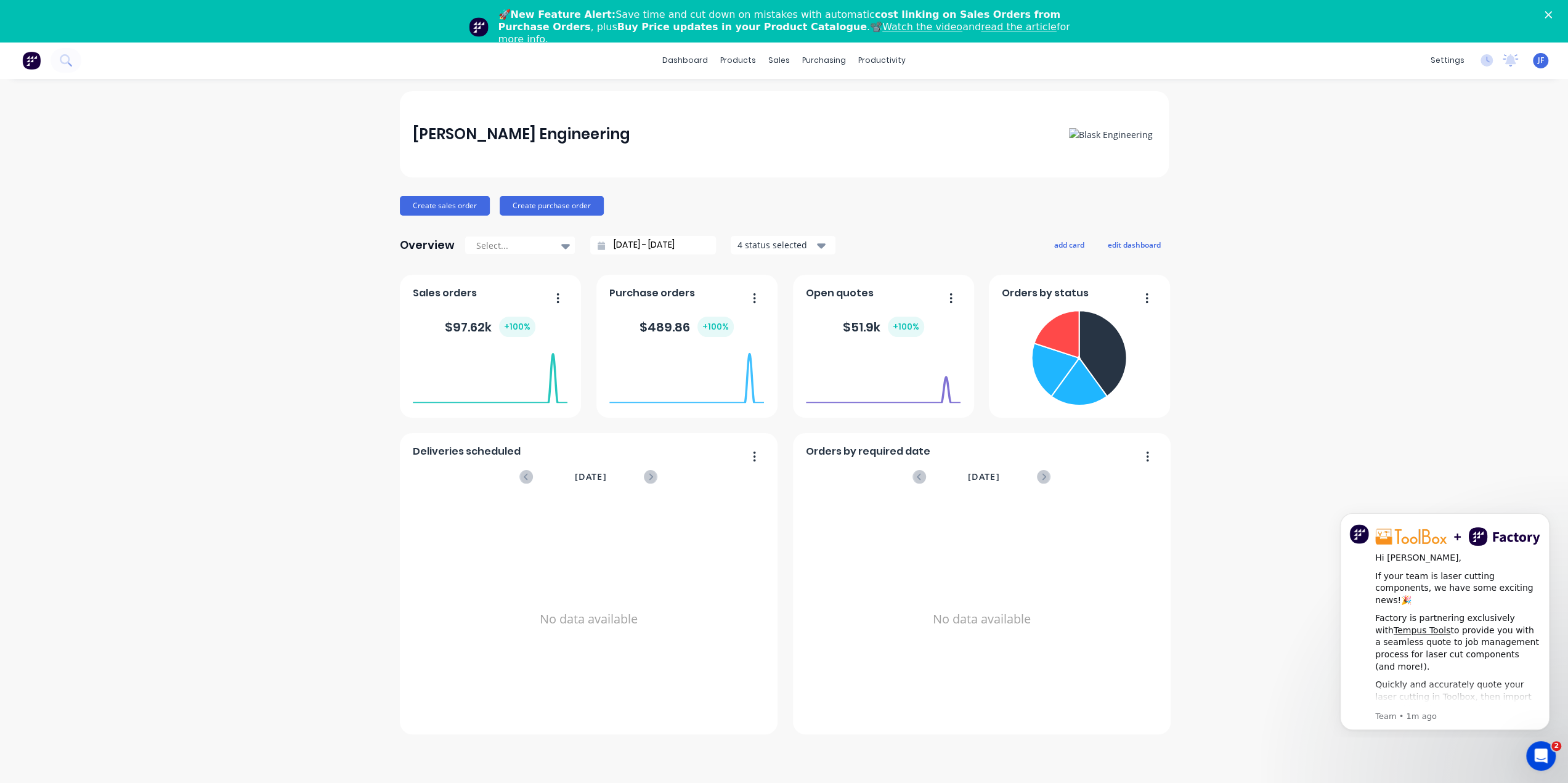
click at [1535, 61] on div "[PERSON_NAME] Engineering [PERSON_NAME] Administrator Profile Sign out" at bounding box center [1540, 61] width 16 height 16
click at [1357, 151] on div "Integrations" at bounding box center [1369, 150] width 50 height 11
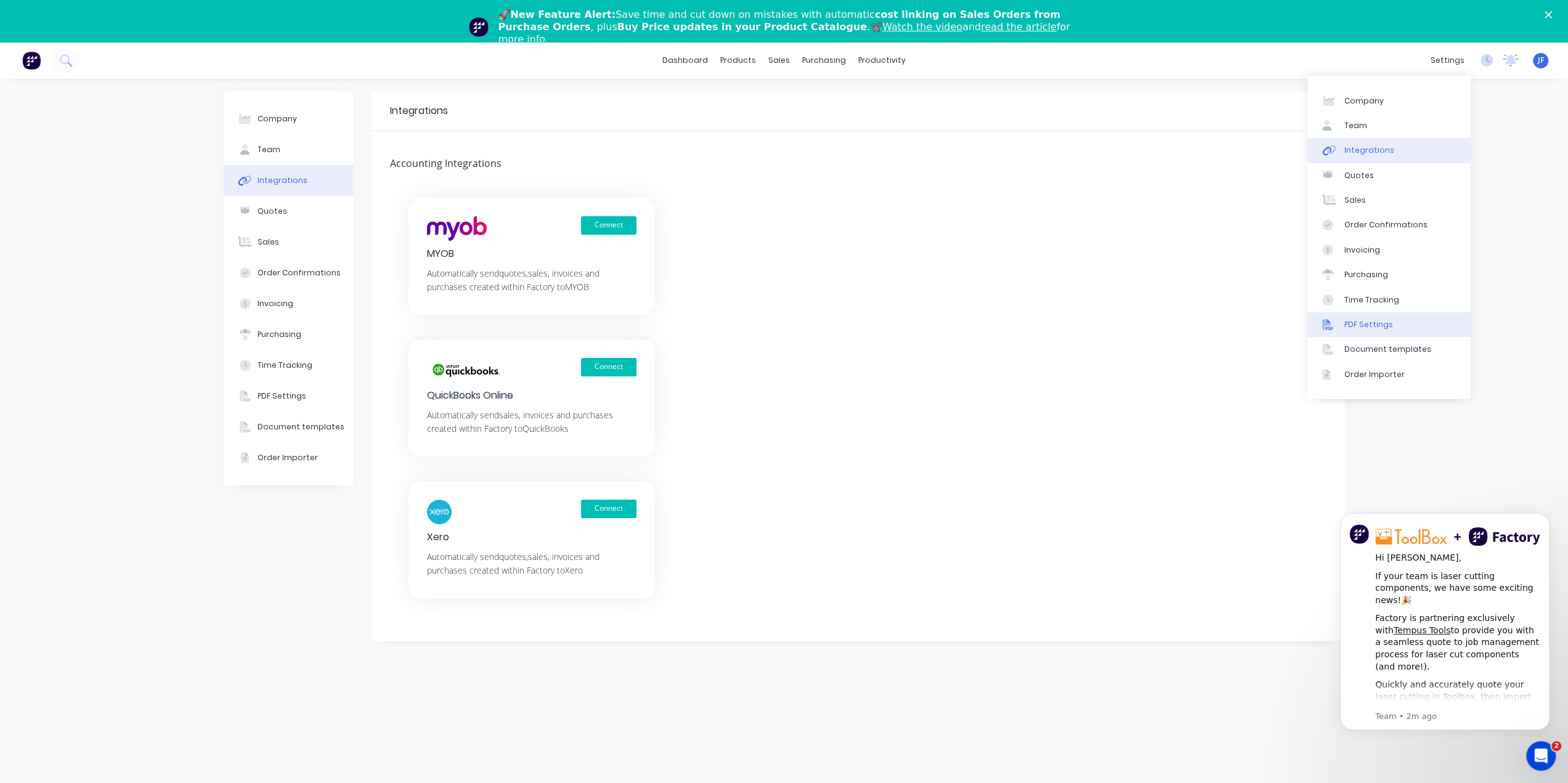
click at [1371, 325] on div "PDF Settings" at bounding box center [1368, 325] width 49 height 11
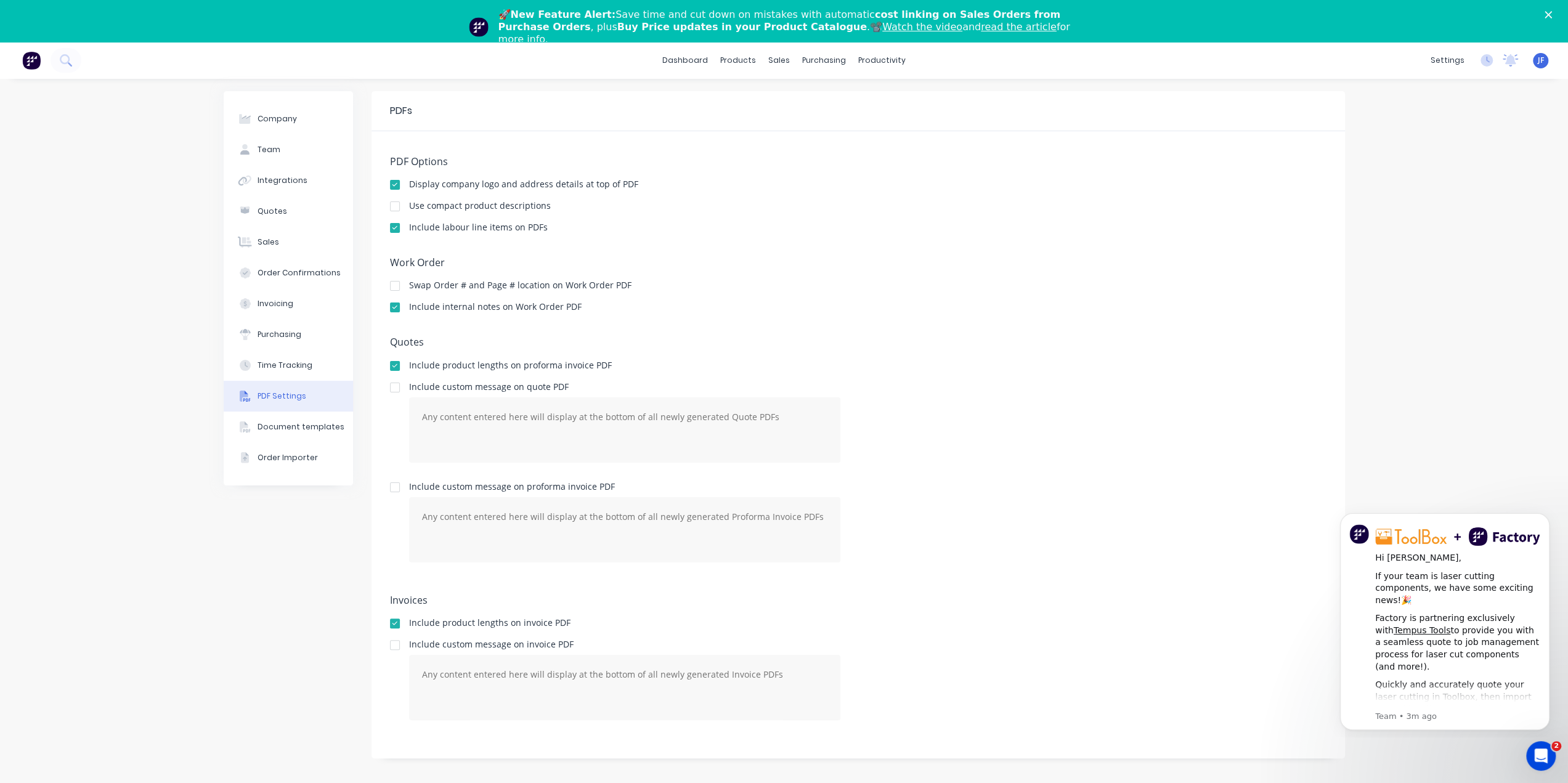
click at [1552, 12] on icon "Close" at bounding box center [1548, 15] width 8 height 8
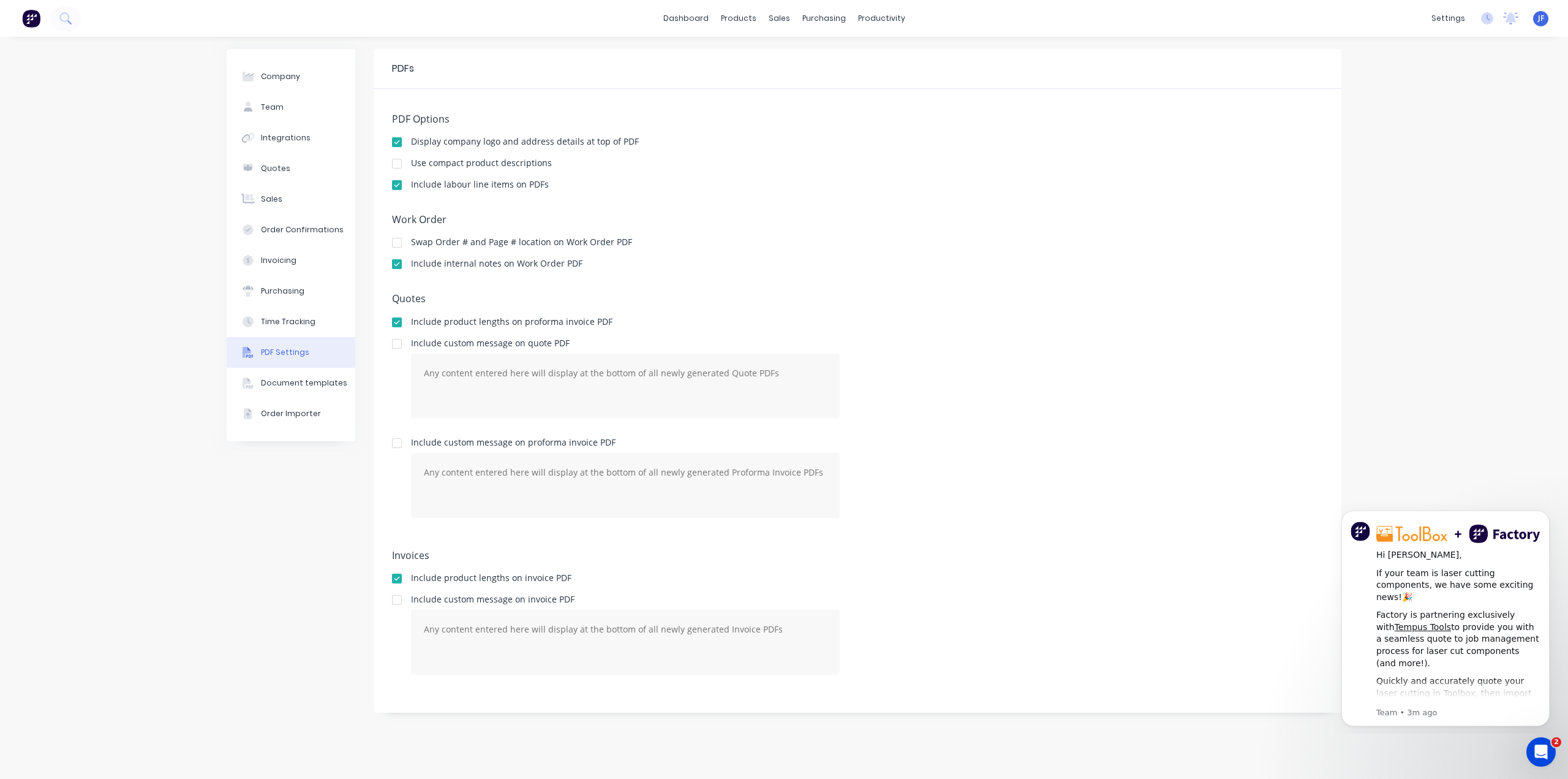
click at [1542, 22] on span "JF" at bounding box center [1541, 19] width 6 height 11
click at [1444, 156] on div "Sign out" at bounding box center [1434, 154] width 33 height 11
